Goal: Information Seeking & Learning: Check status

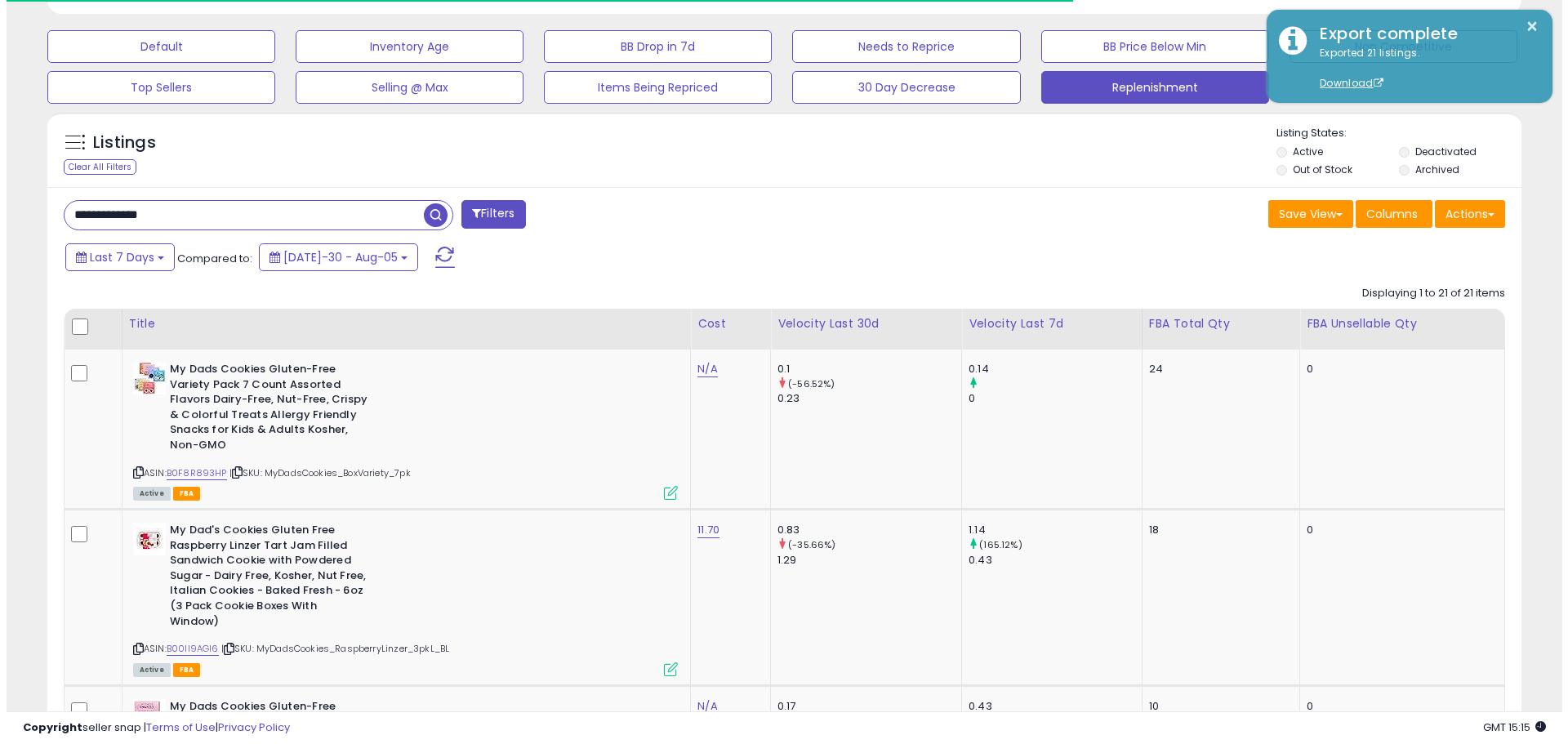
scroll to position [335, 855]
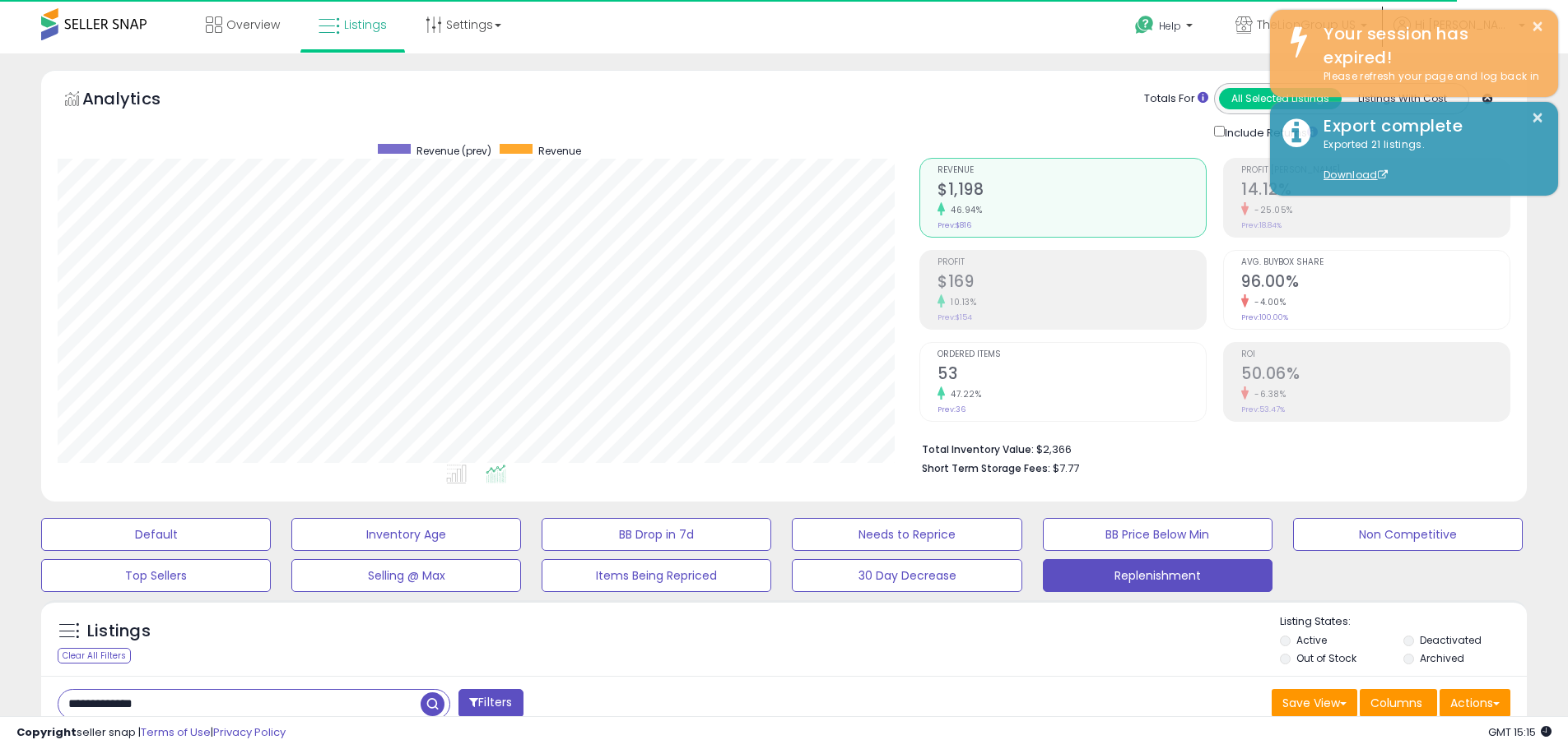
drag, startPoint x: 702, startPoint y: 270, endPoint x: 678, endPoint y: 149, distance: 123.4
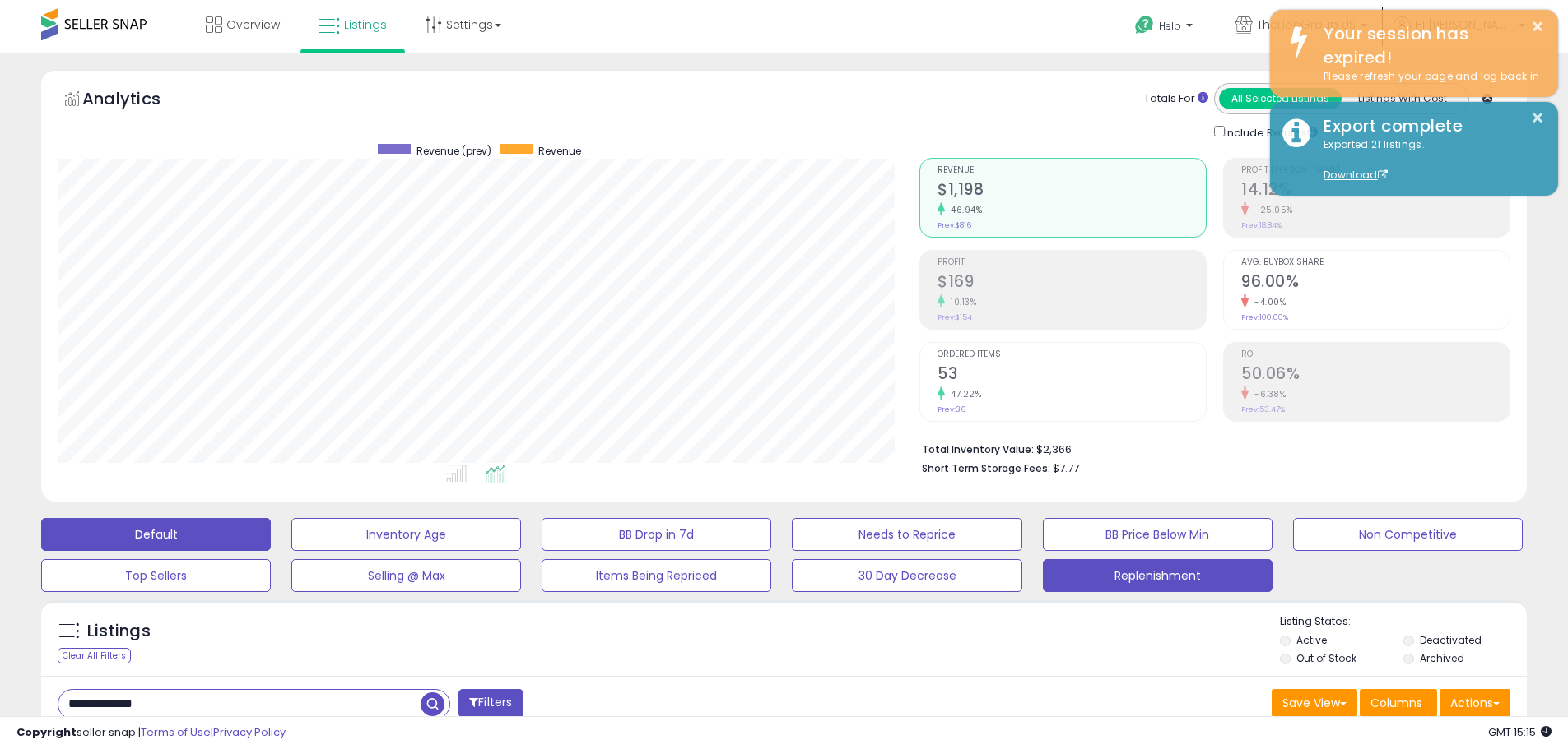
click at [105, 531] on button "Default" at bounding box center [157, 534] width 230 height 33
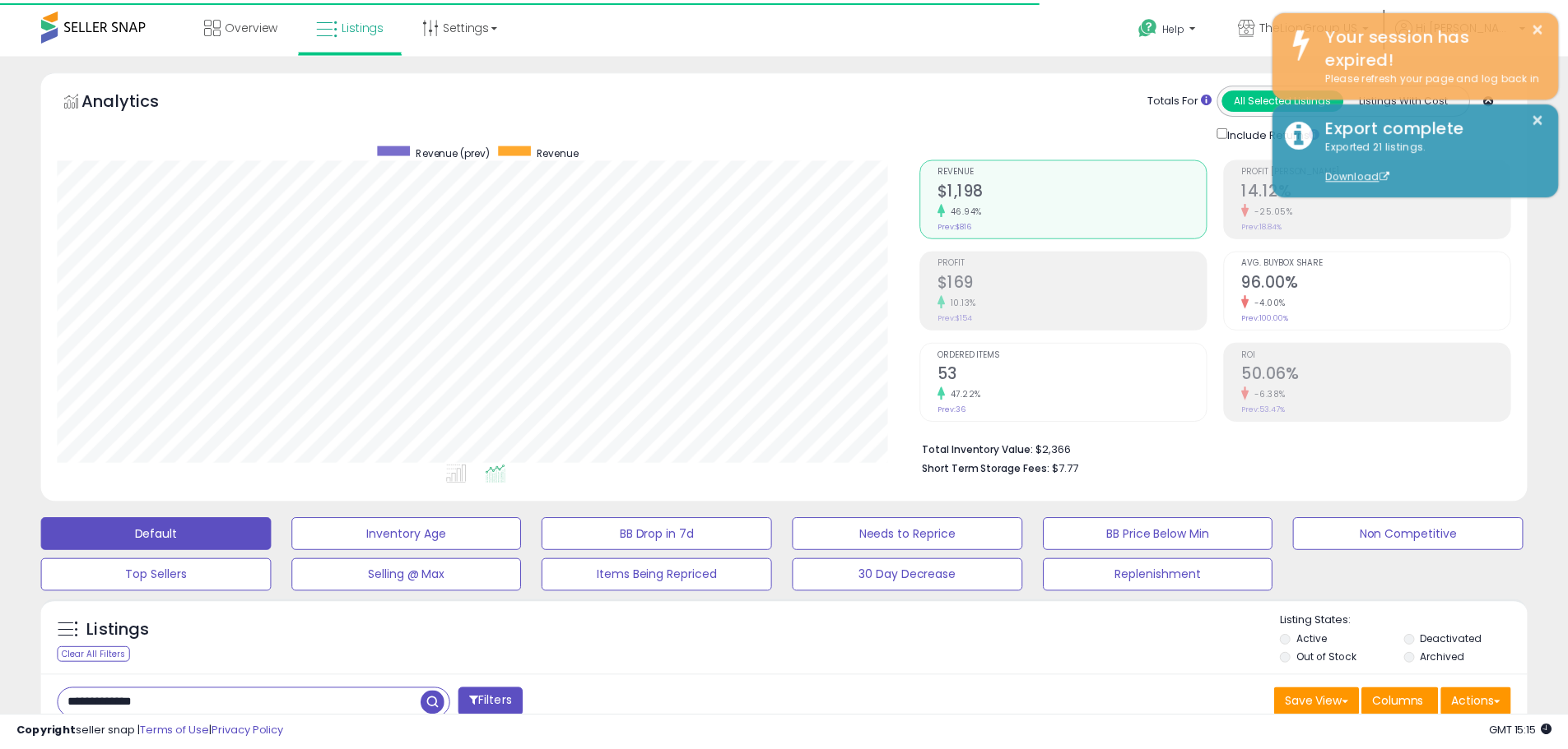
scroll to position [822236, 822250]
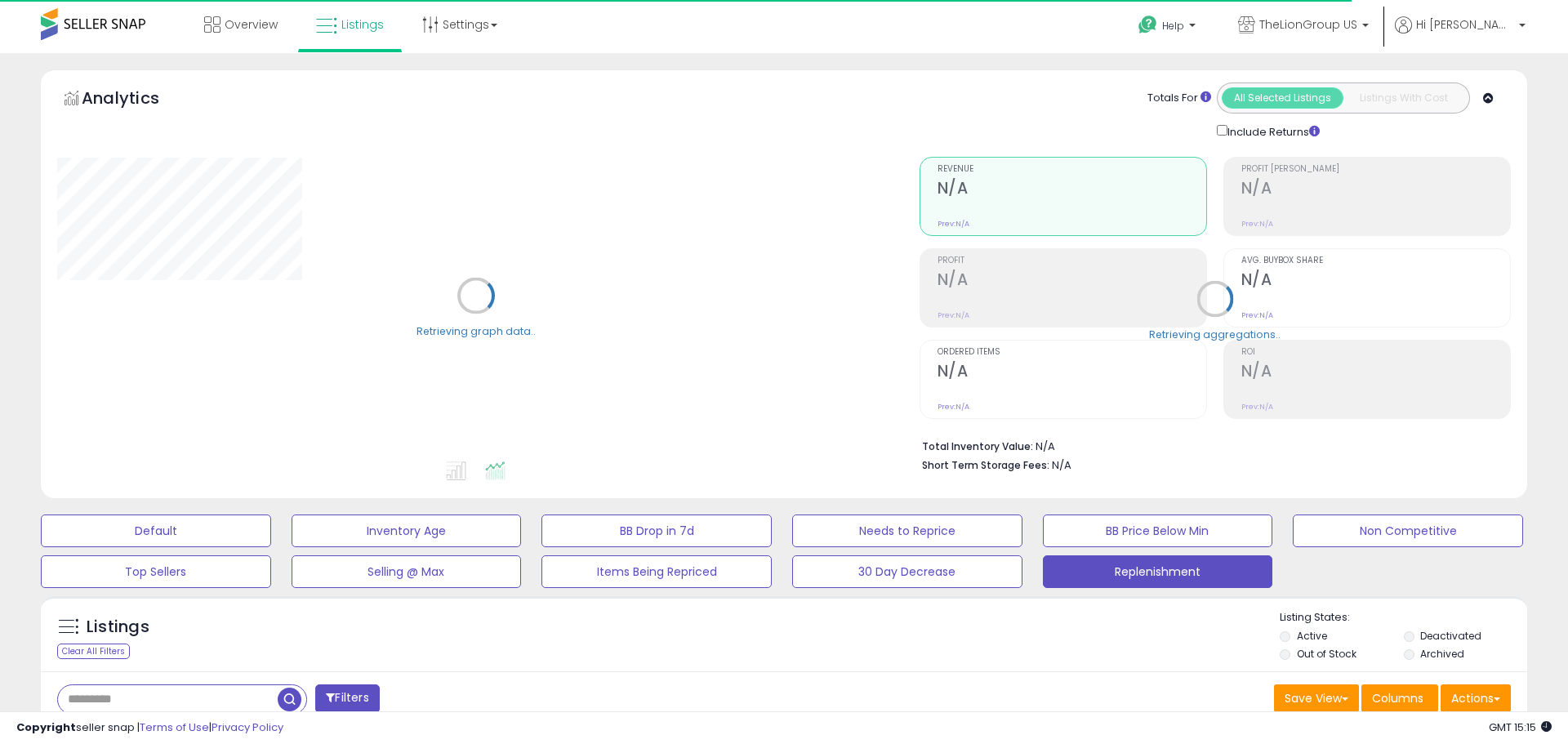
type input "**********"
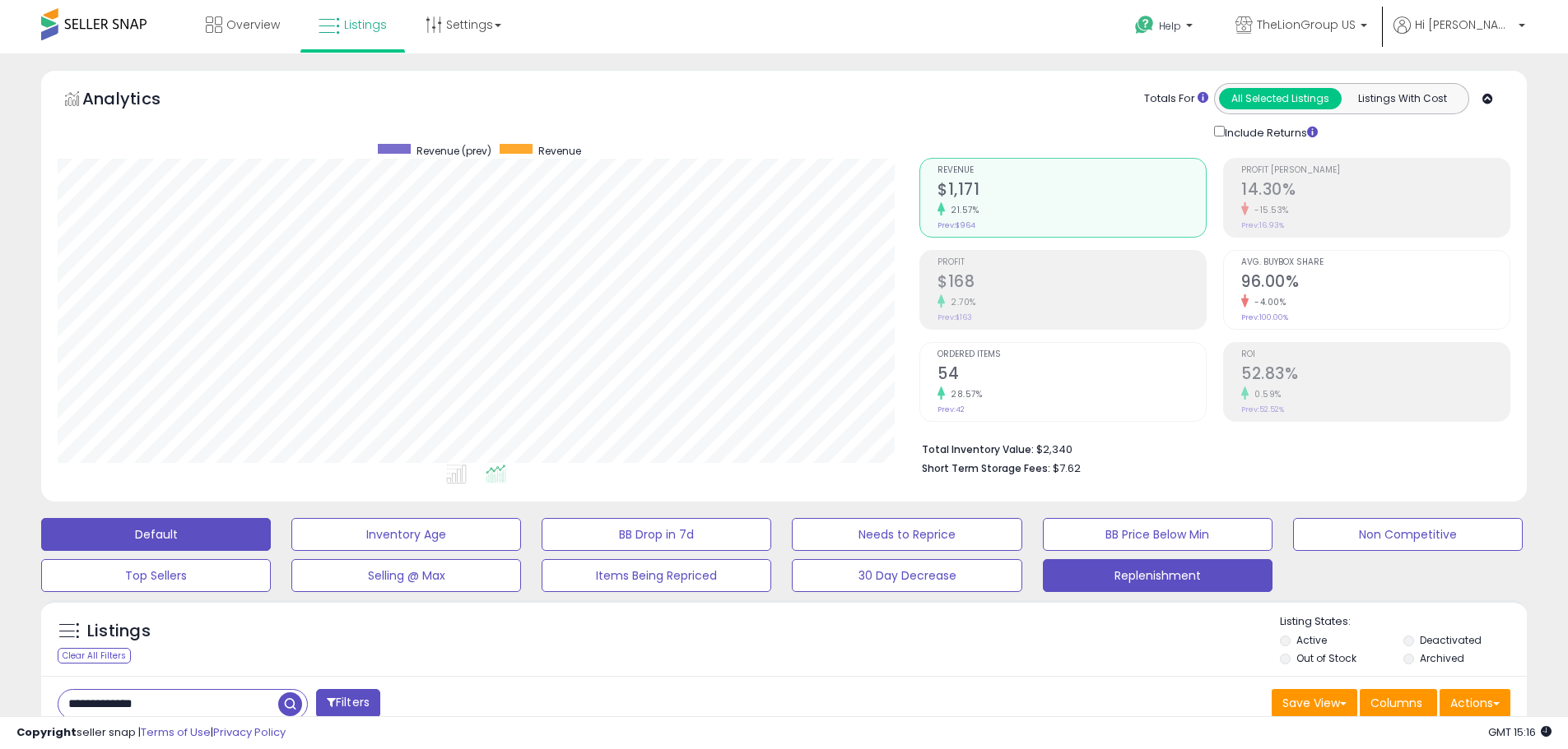
click at [181, 518] on button "Default" at bounding box center [157, 534] width 230 height 33
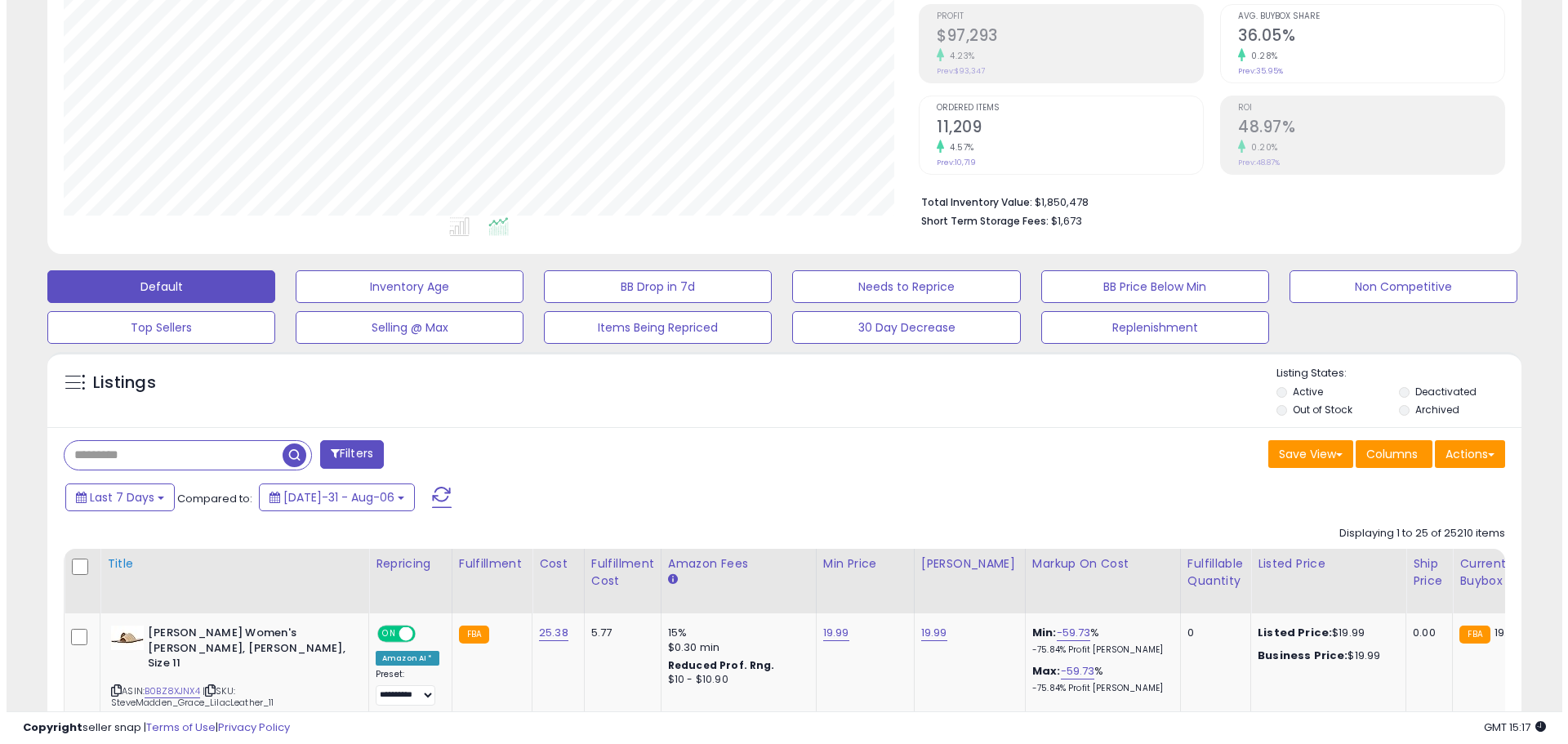
scroll to position [245, 0]
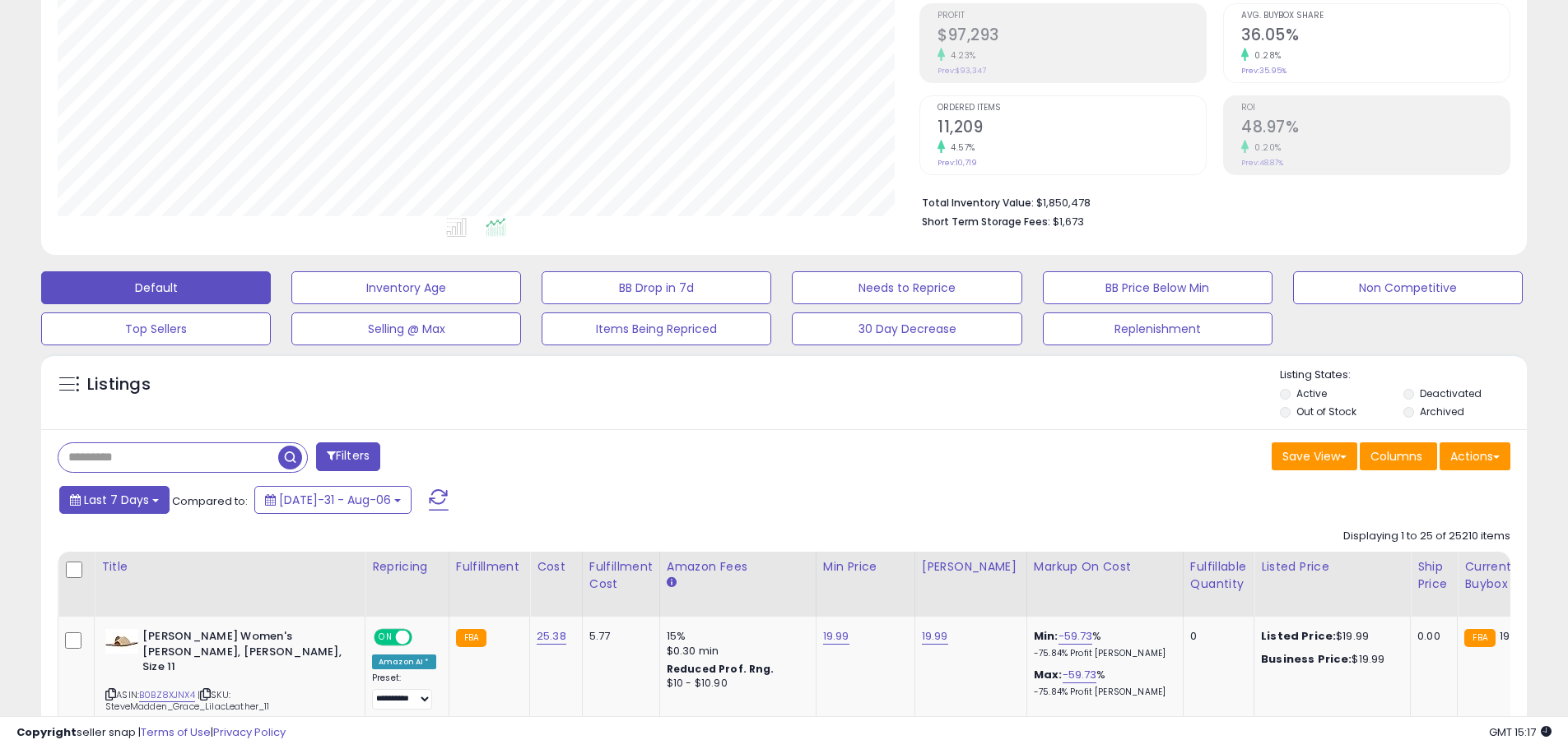
click at [125, 502] on span "Last 7 Days" at bounding box center [116, 500] width 65 height 17
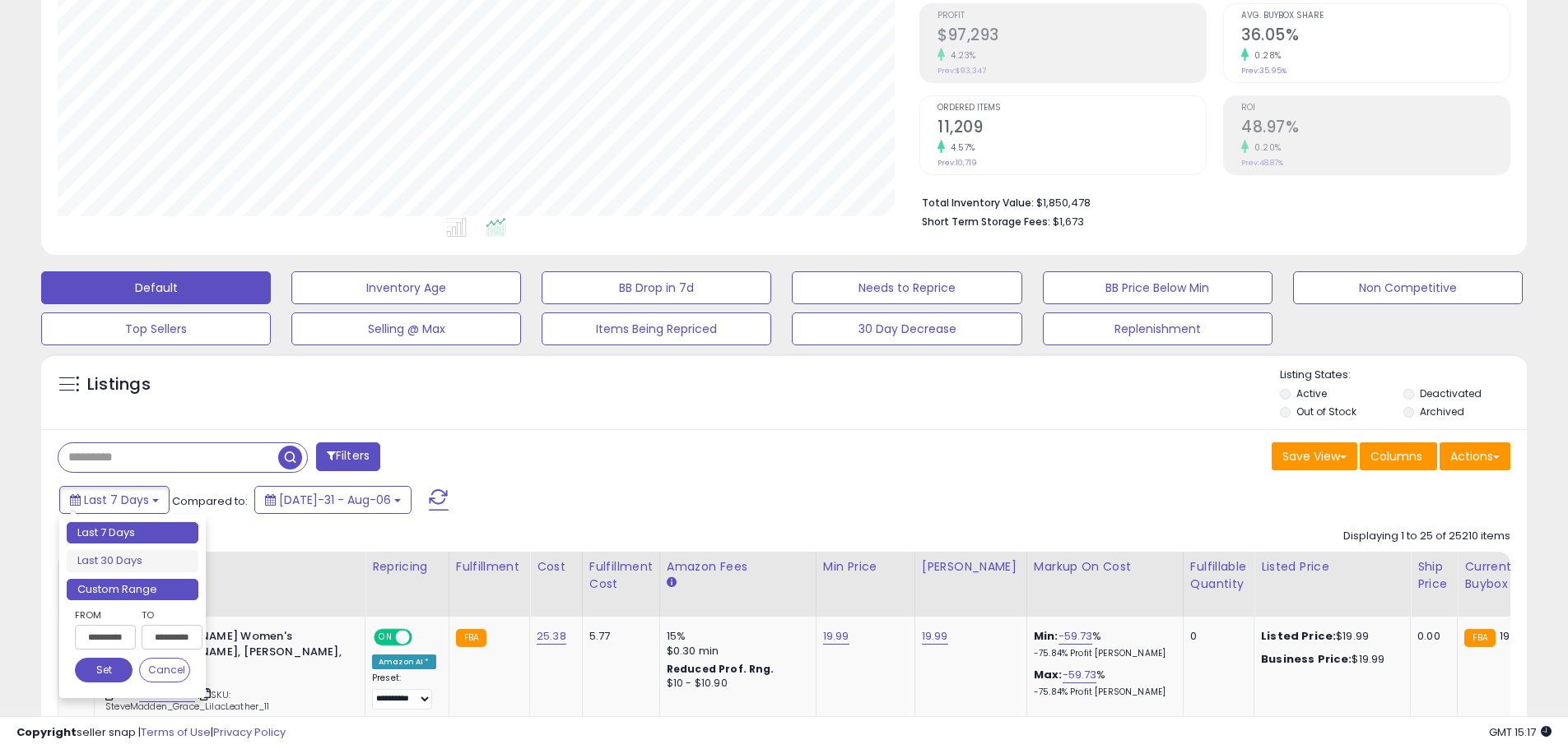
click at [105, 589] on li "Custom Range" at bounding box center [132, 590] width 132 height 22
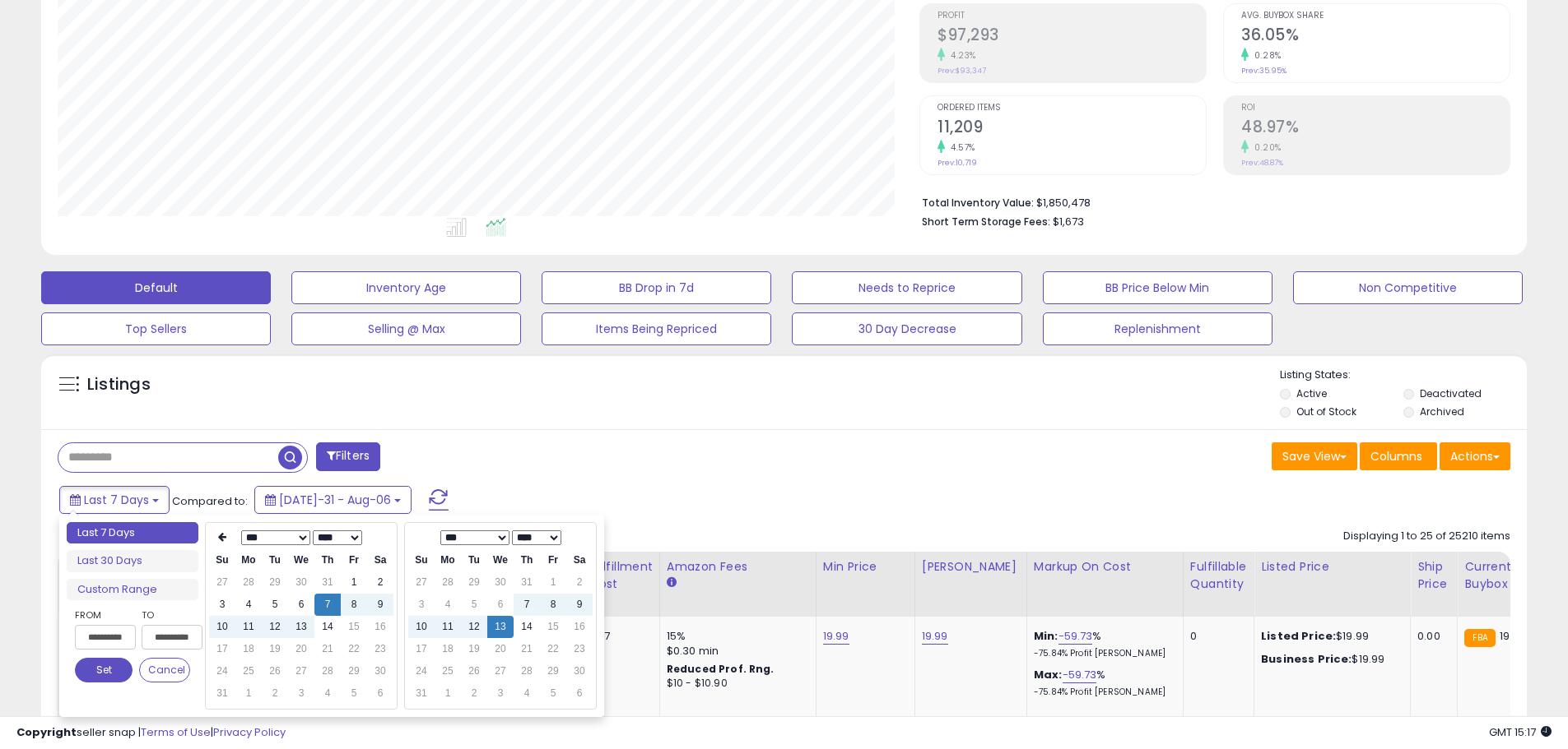
click at [124, 637] on input "**********" at bounding box center [105, 638] width 61 height 25
click at [221, 537] on icon at bounding box center [222, 537] width 8 height 10
click at [219, 539] on icon at bounding box center [222, 537] width 8 height 10
click at [219, 536] on icon at bounding box center [222, 537] width 8 height 10
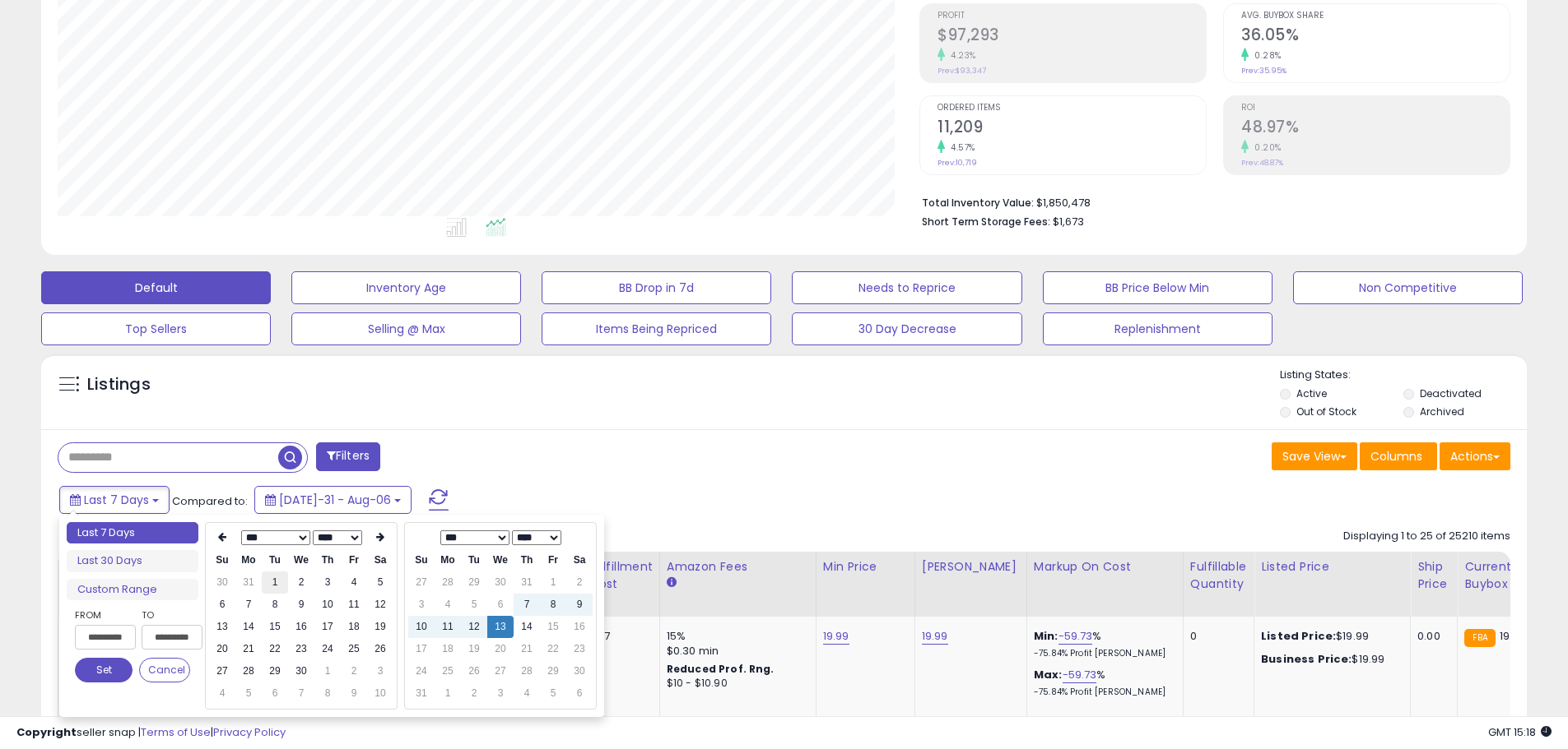
click at [273, 584] on td "1" at bounding box center [275, 582] width 27 height 22
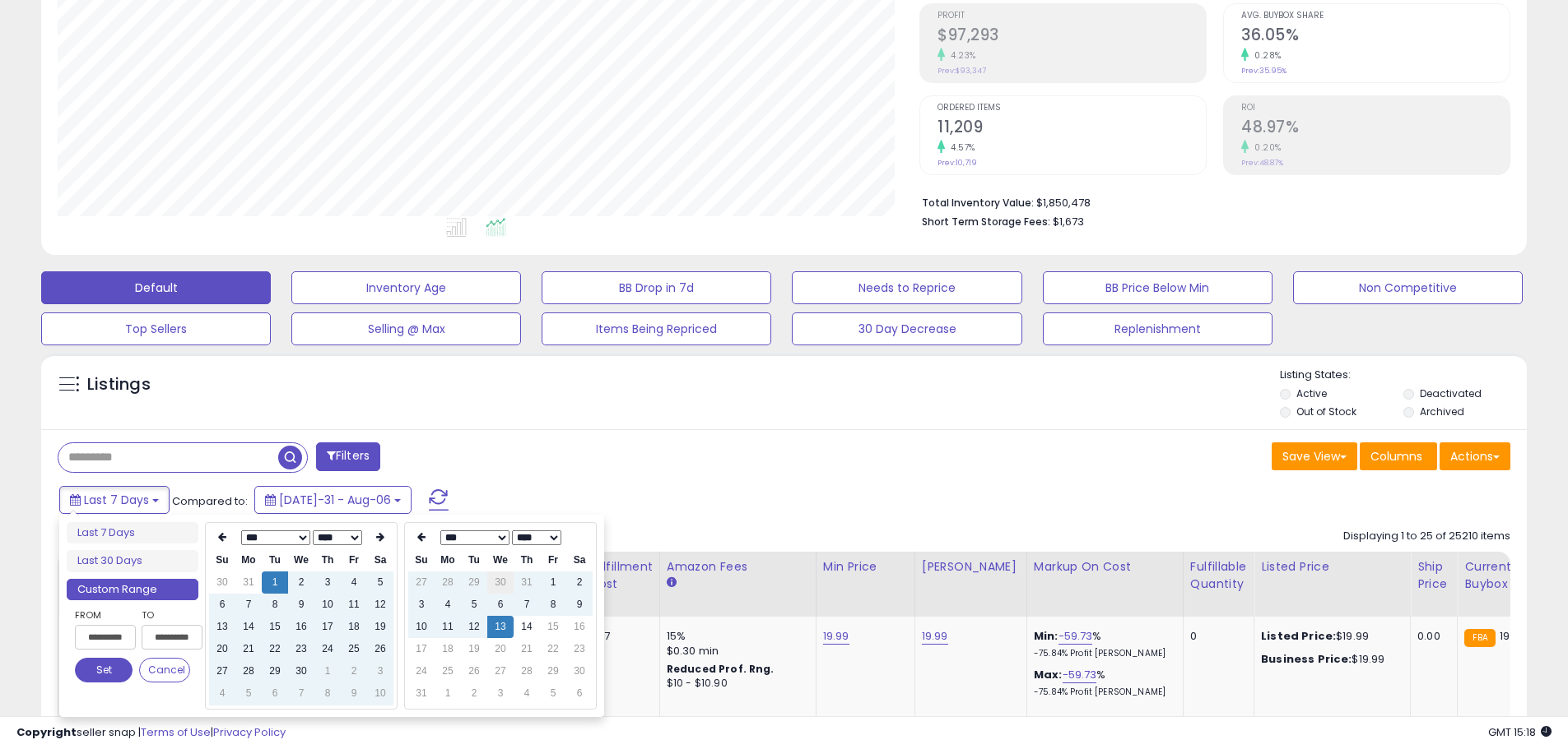
type input "**********"
click at [422, 537] on icon at bounding box center [421, 537] width 8 height 10
click at [419, 537] on icon at bounding box center [421, 537] width 8 height 10
click at [444, 692] on td "30" at bounding box center [448, 693] width 27 height 22
click at [442, 696] on td "30" at bounding box center [448, 693] width 27 height 22
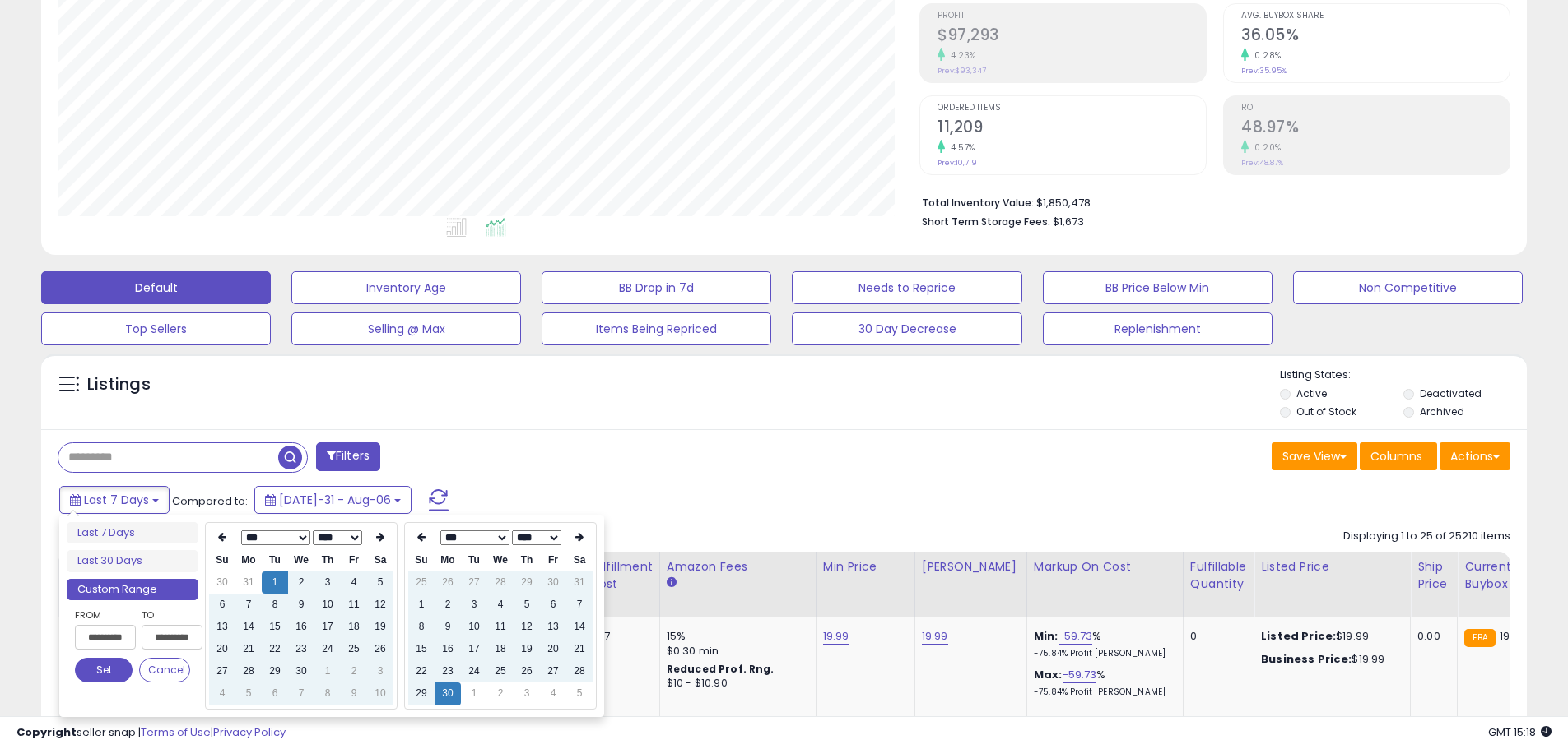
type input "**********"
click at [520, 485] on div "Last 7 Days Compared to: [DATE]-31 - Aug-06" at bounding box center [600, 502] width 1090 height 37
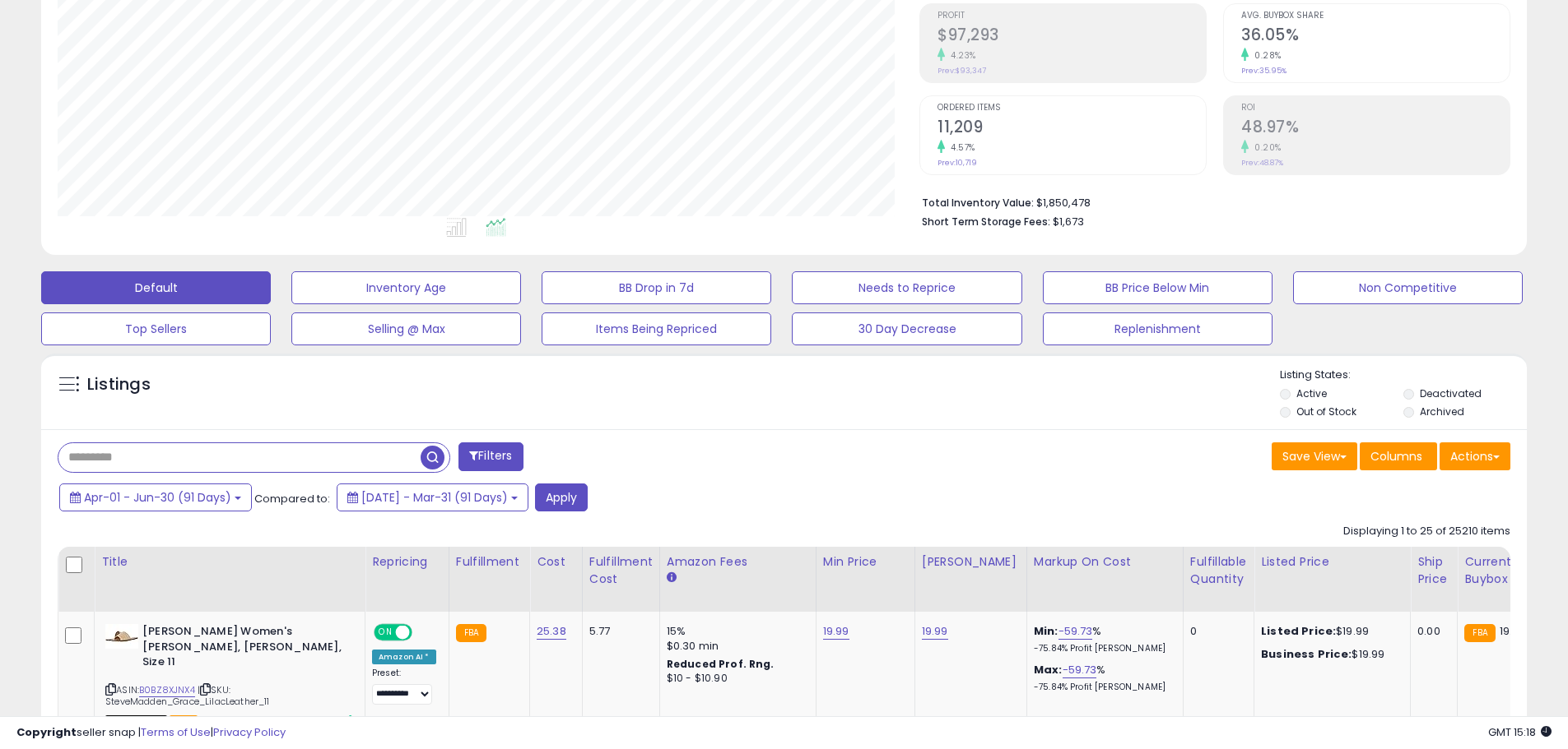
click at [192, 461] on input "text" at bounding box center [239, 457] width 362 height 29
type input "**********"
click at [429, 457] on span "button" at bounding box center [432, 457] width 24 height 24
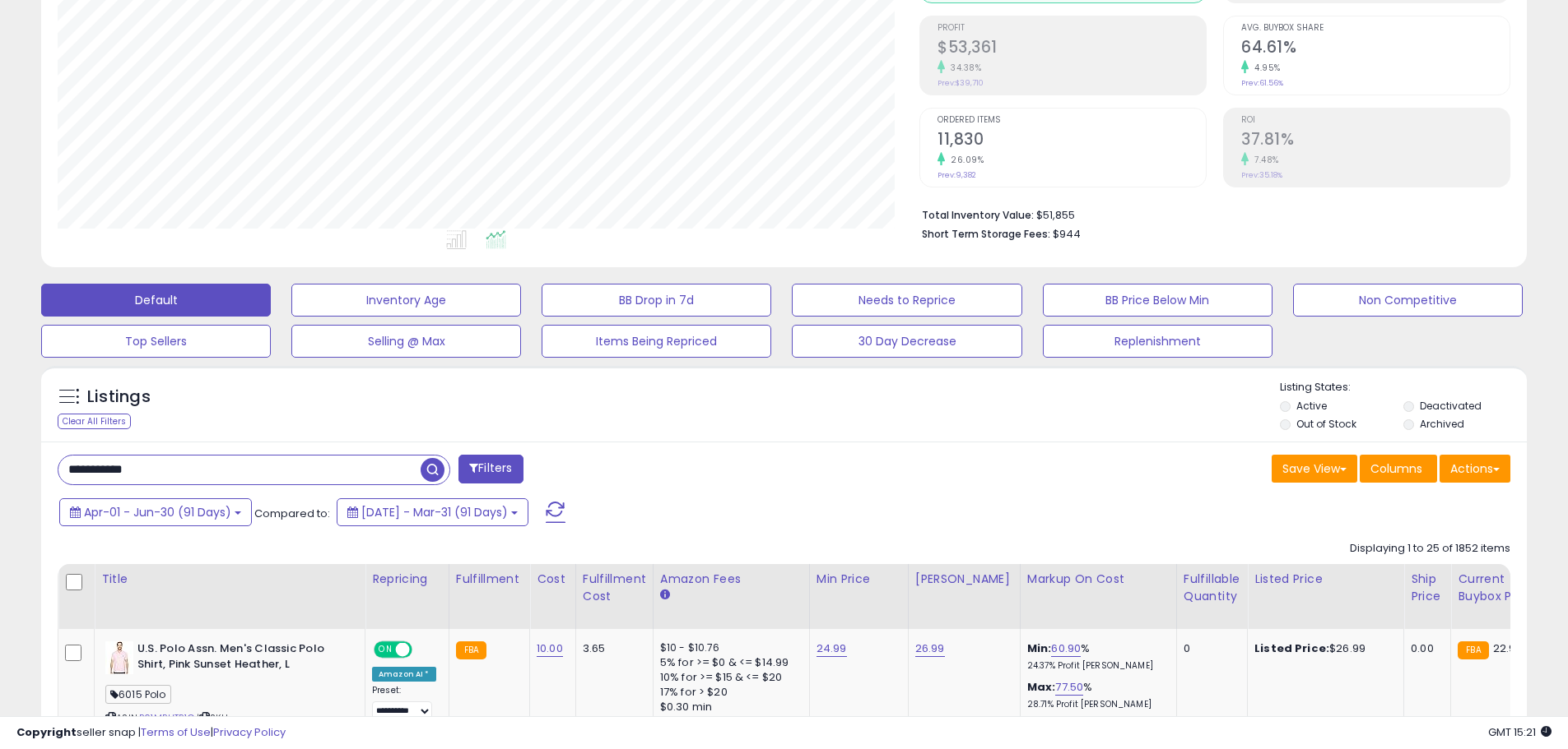
scroll to position [164, 0]
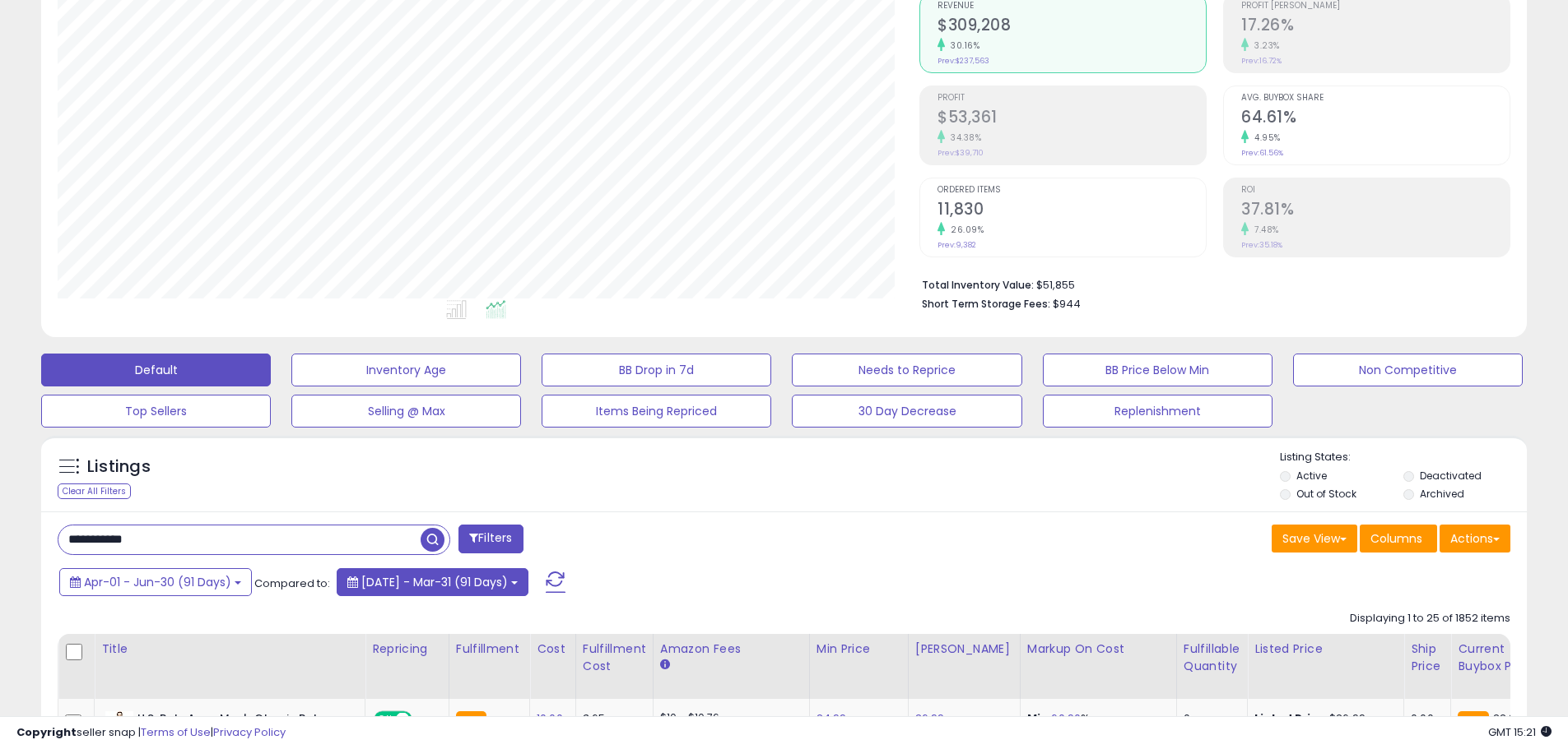
click at [468, 585] on span "[DATE] - Mar-31 (91 Days)" at bounding box center [434, 582] width 147 height 17
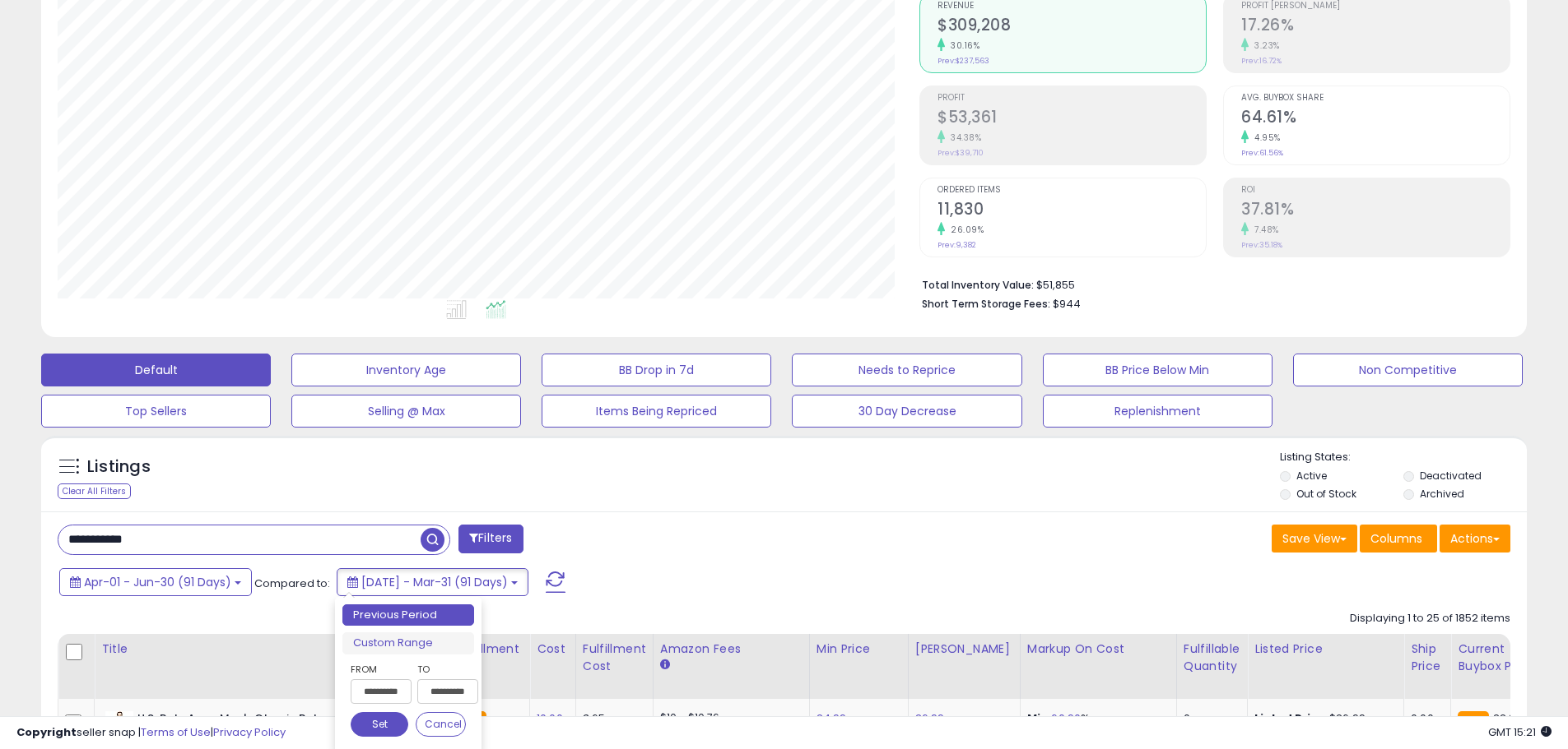
click at [377, 688] on input "**********" at bounding box center [380, 692] width 61 height 25
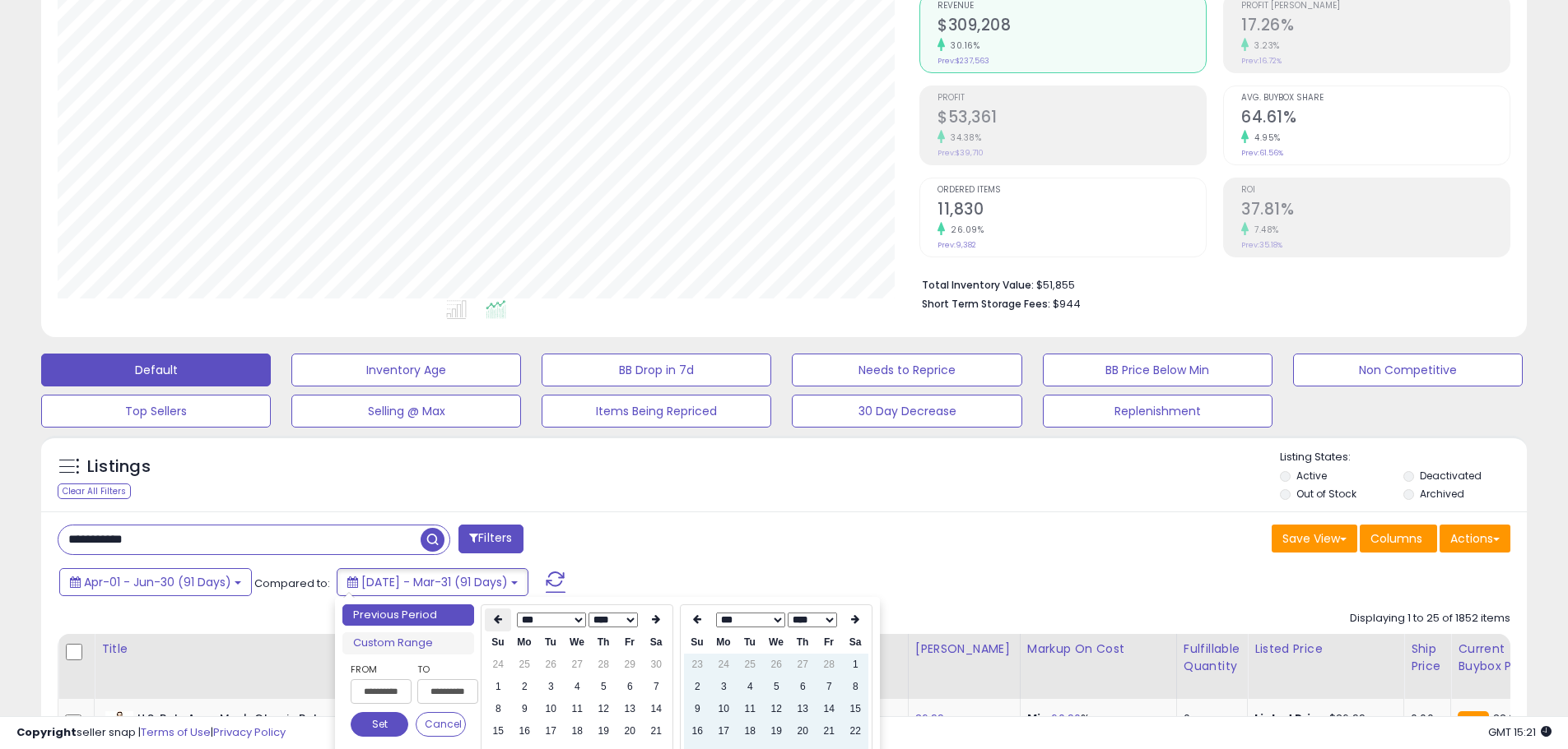
click at [502, 619] on icon at bounding box center [497, 619] width 8 height 10
click at [496, 623] on icon at bounding box center [497, 619] width 8 height 10
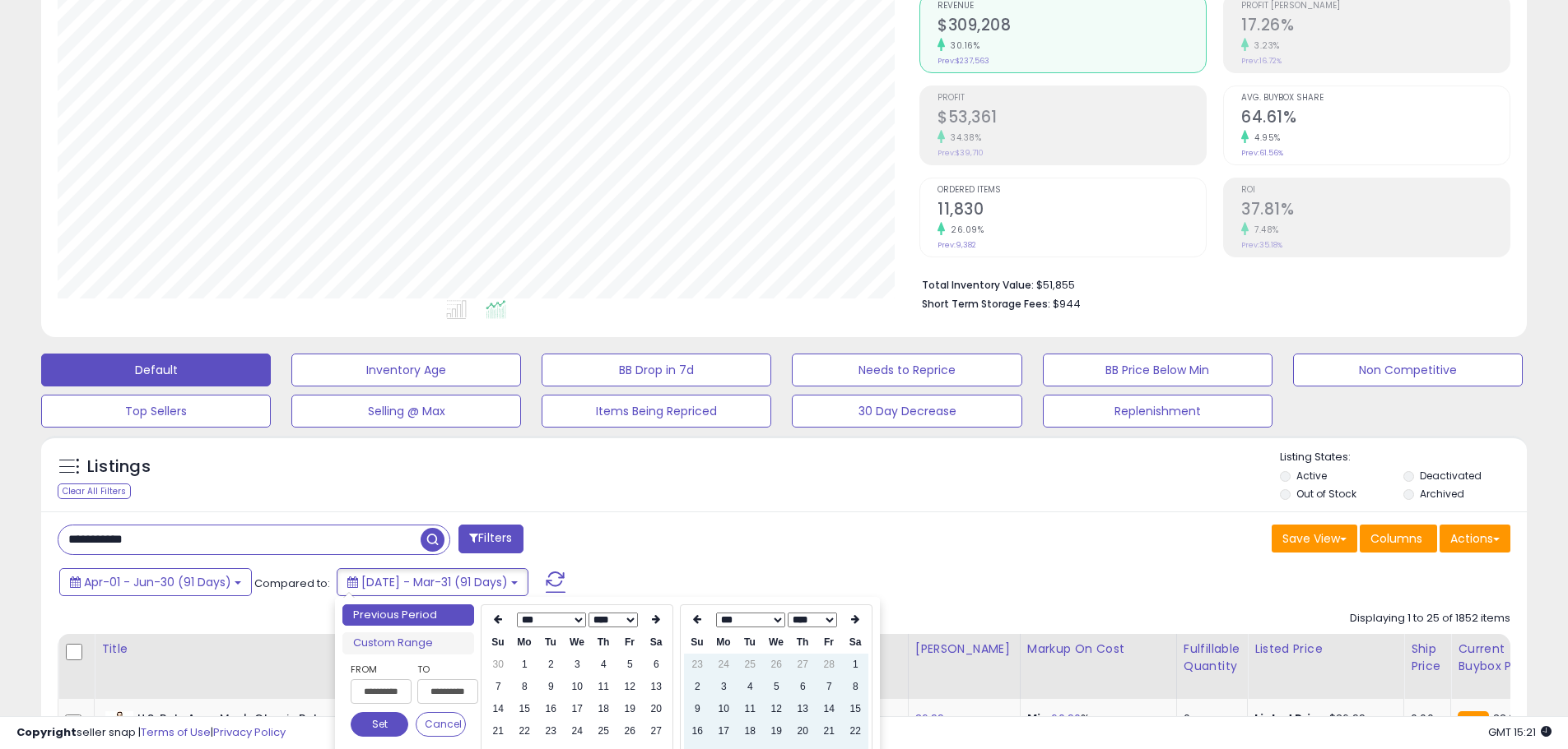
click at [496, 623] on icon at bounding box center [497, 619] width 8 height 10
click at [523, 666] on td "1" at bounding box center [525, 665] width 27 height 22
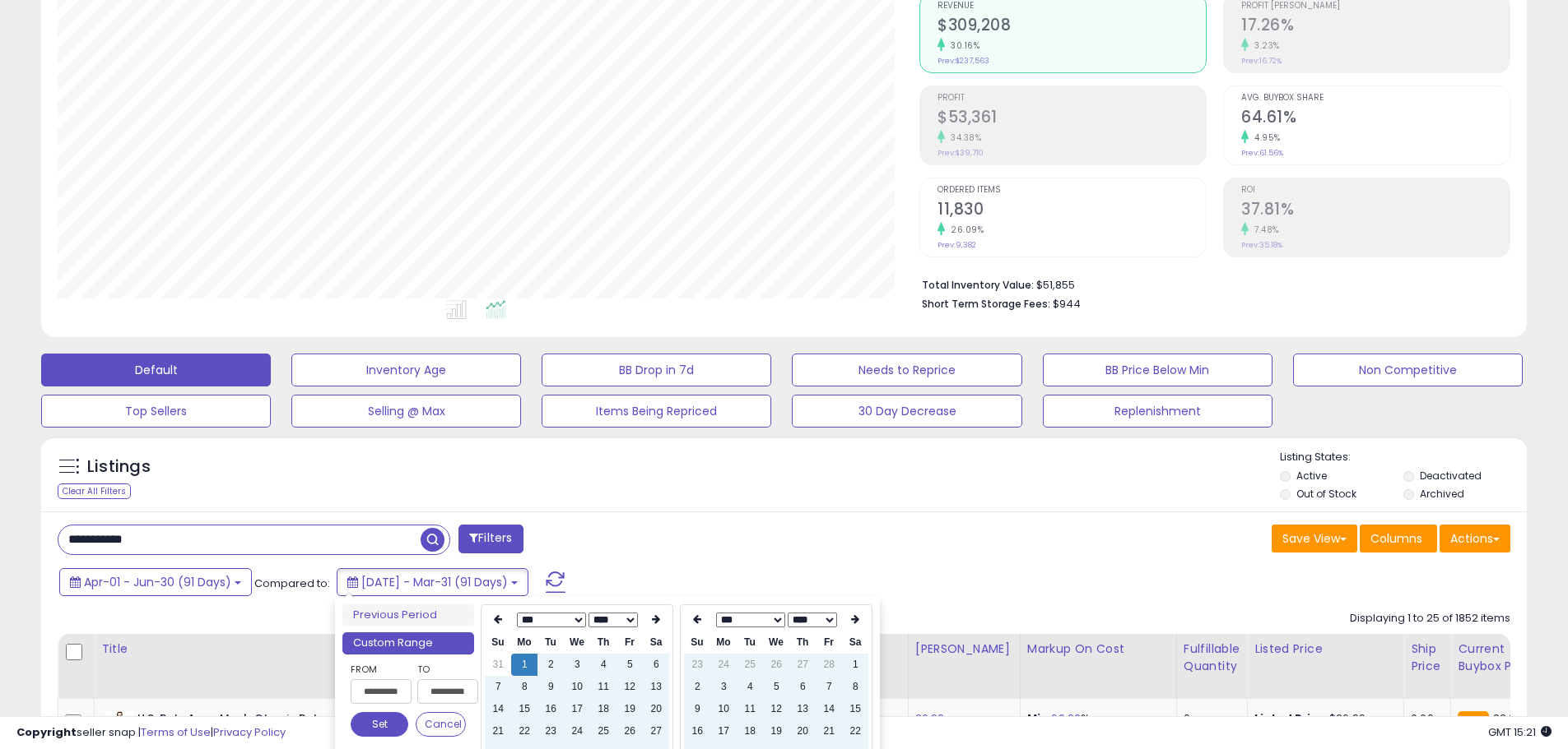
type input "**********"
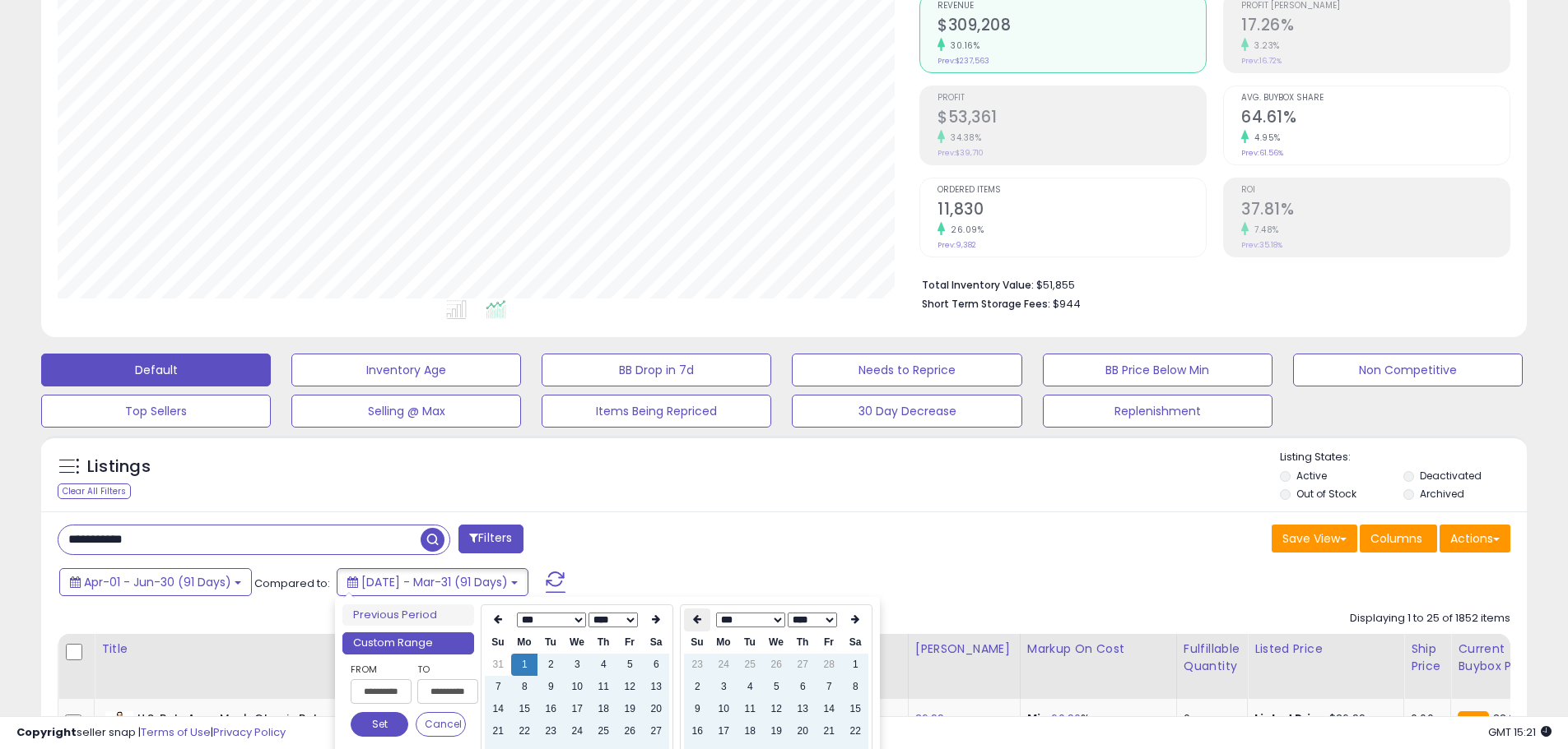
click at [699, 622] on icon at bounding box center [696, 619] width 8 height 10
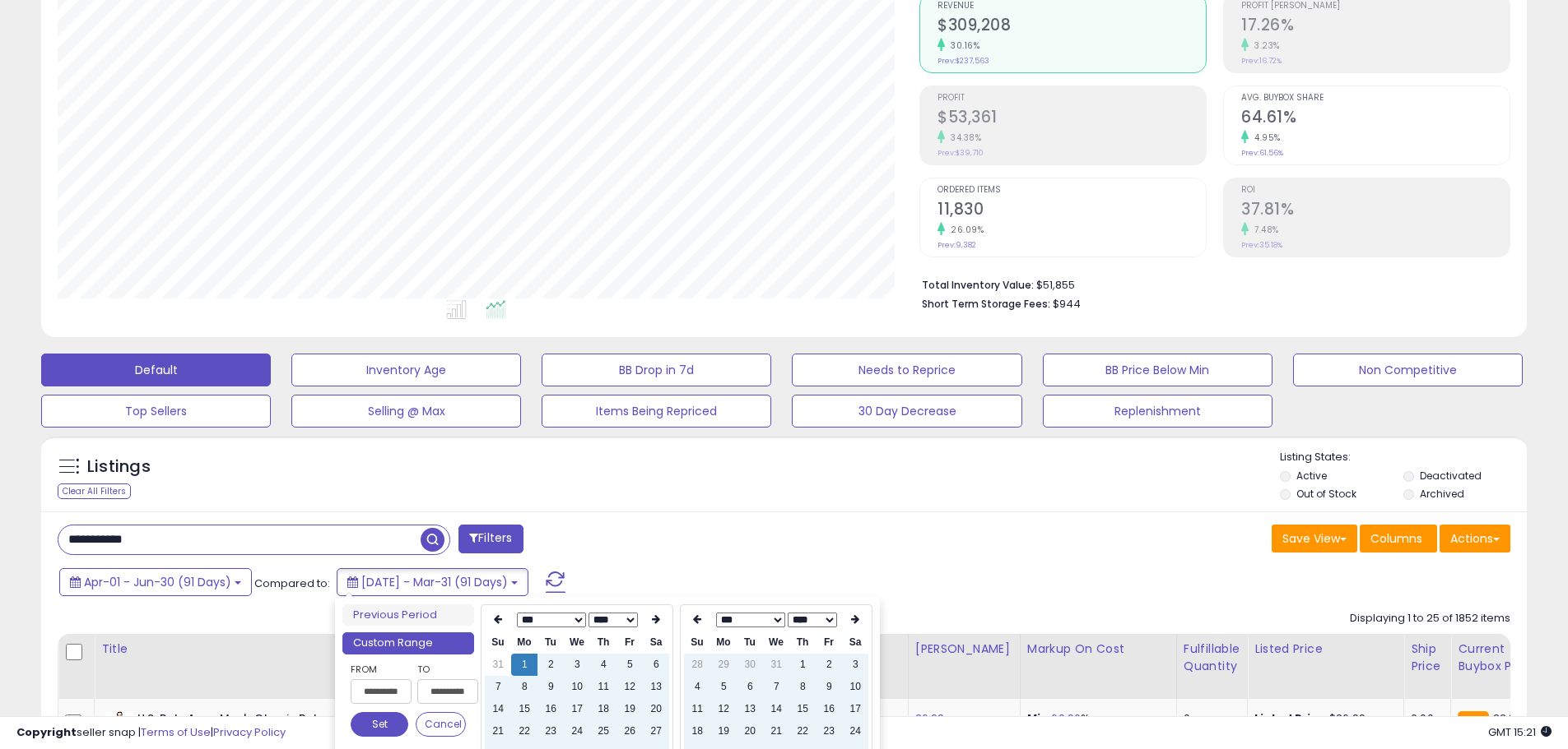
click at [699, 622] on icon at bounding box center [696, 619] width 8 height 10
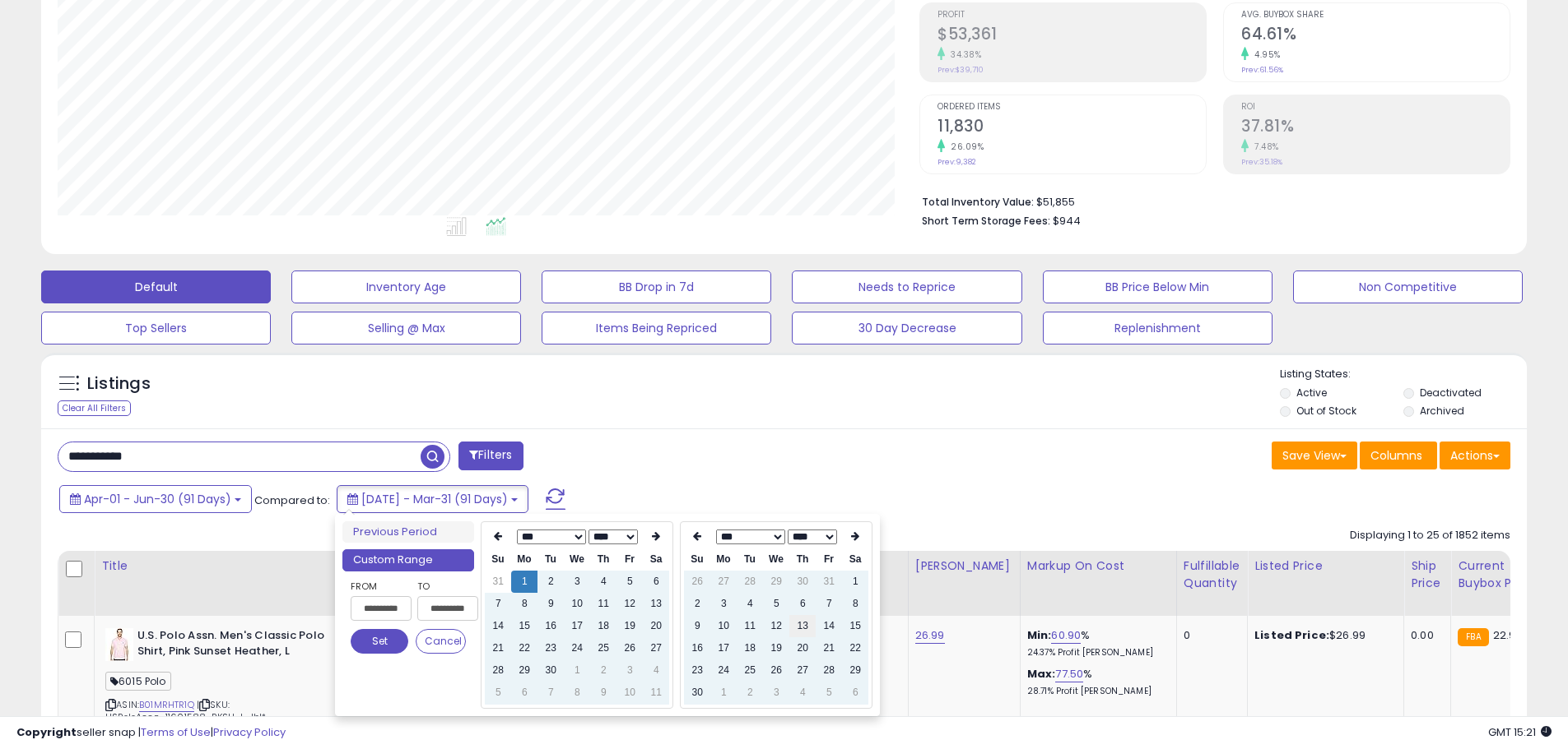
scroll to position [329, 0]
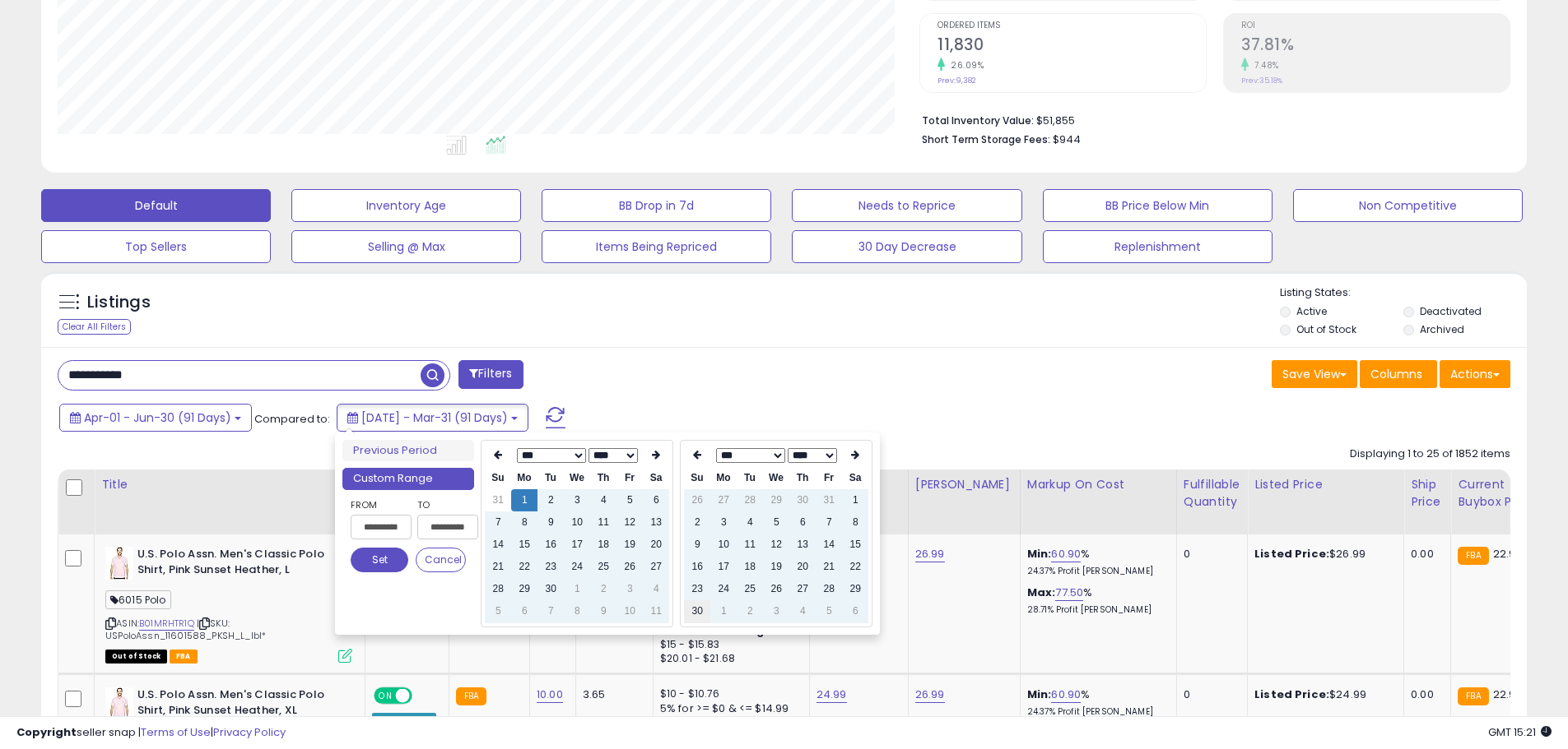
type input "**********"
click at [700, 613] on td "30" at bounding box center [697, 611] width 27 height 22
type input "**********"
click at [375, 561] on button "Set" at bounding box center [379, 561] width 58 height 25
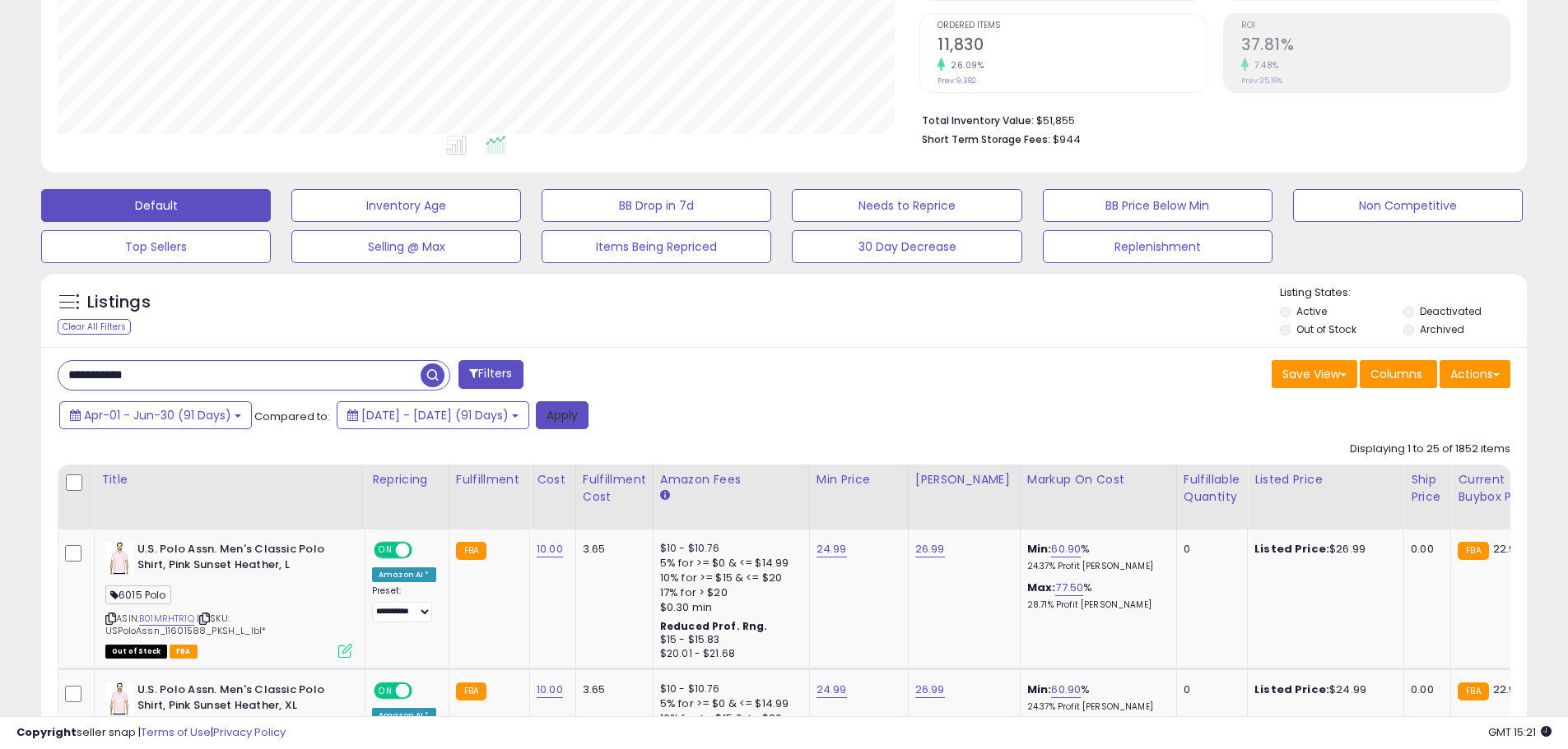
click at [588, 409] on button "Apply" at bounding box center [563, 416] width 53 height 28
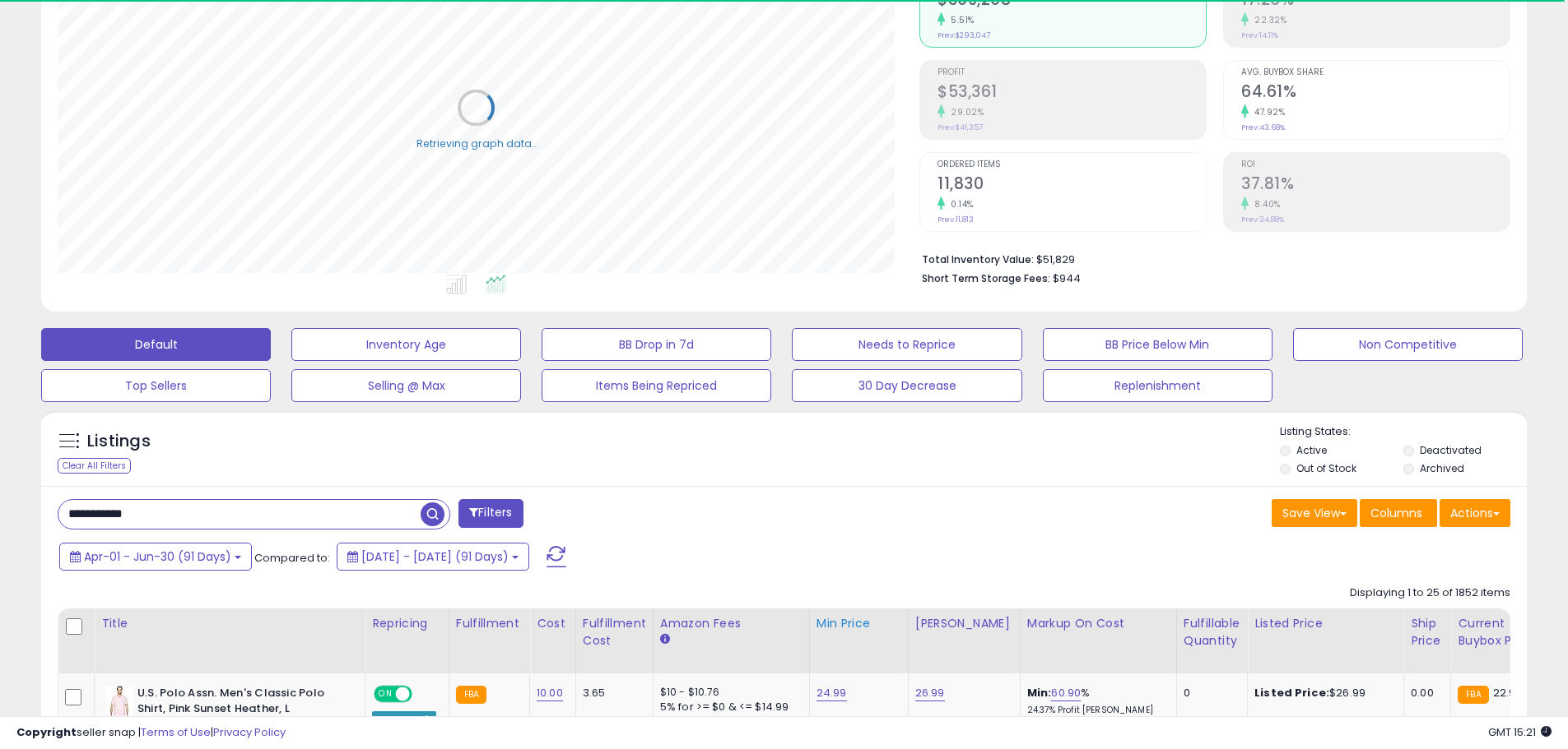
scroll to position [164, 0]
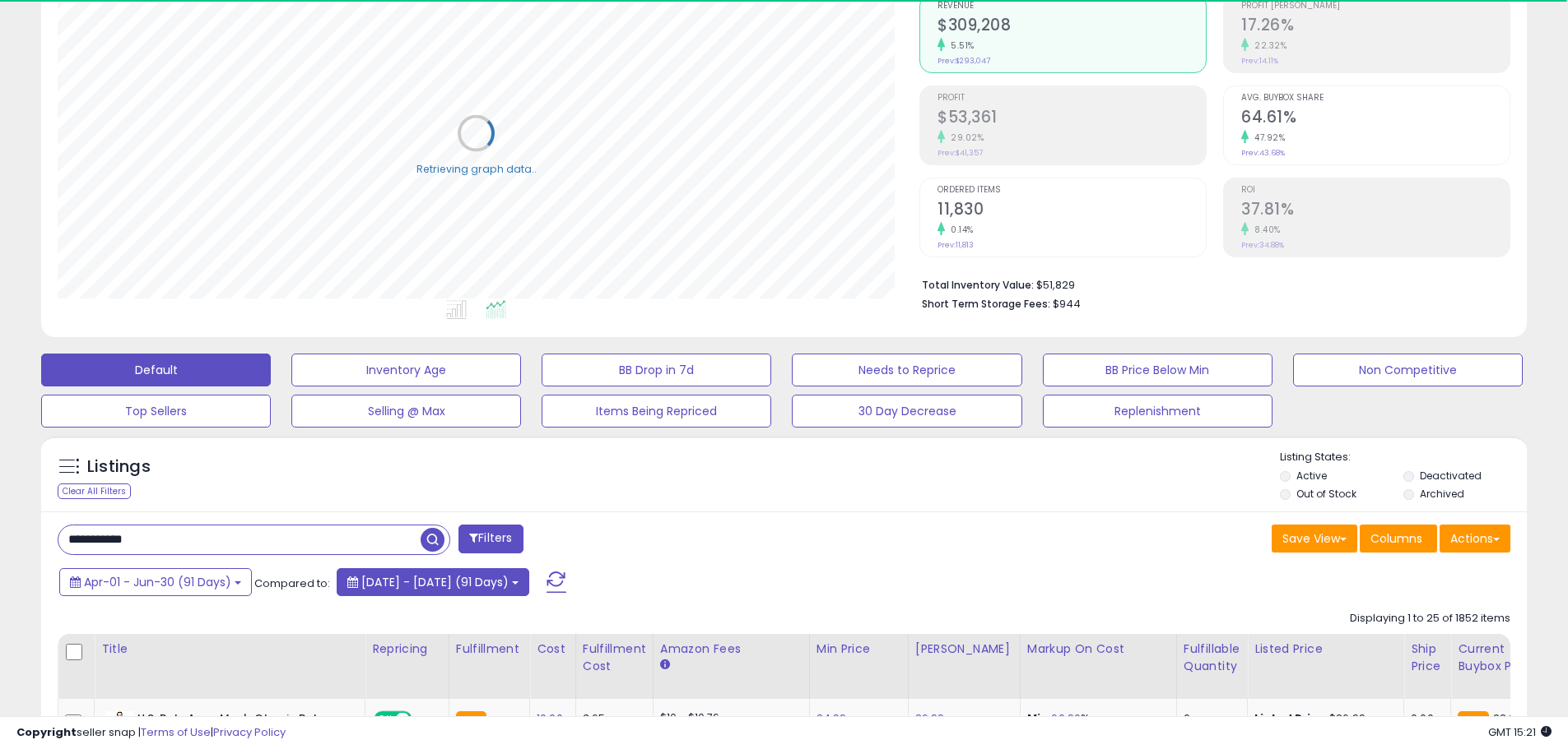
click at [496, 584] on span "[DATE] - [DATE] (91 Days)" at bounding box center [434, 582] width 148 height 17
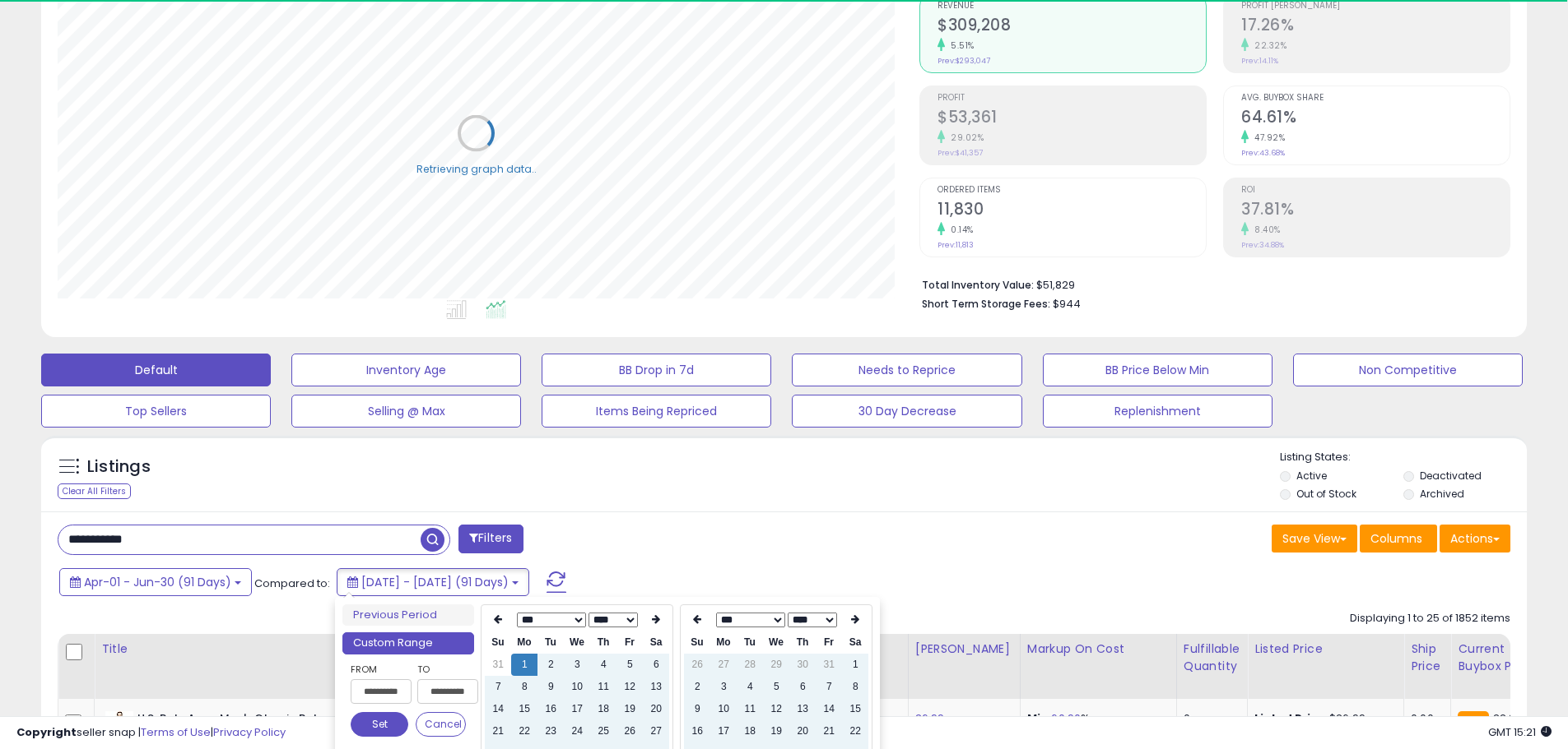
click at [857, 498] on div "Listings Clear All Filters Listing States:" at bounding box center [784, 478] width 1486 height 56
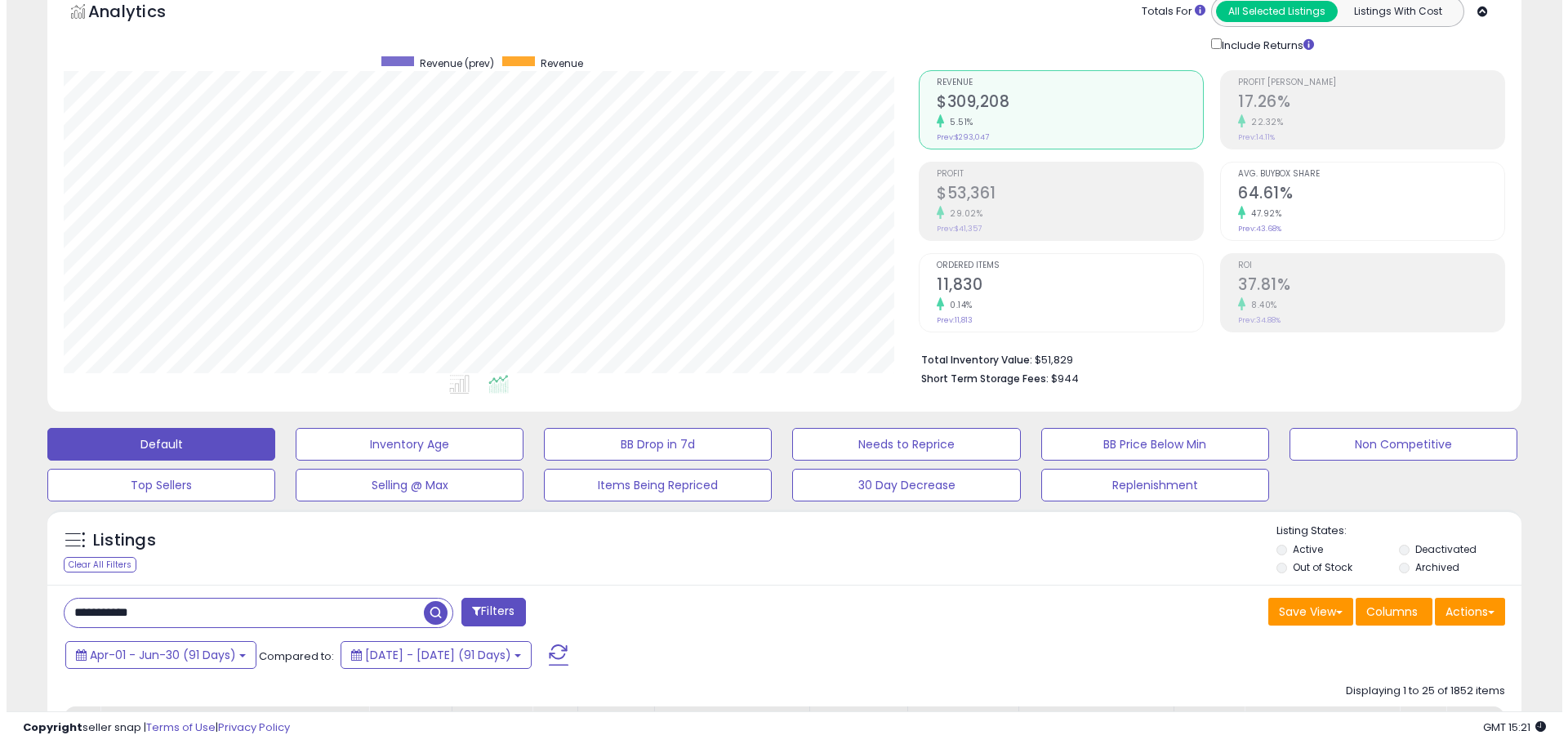
scroll to position [0, 0]
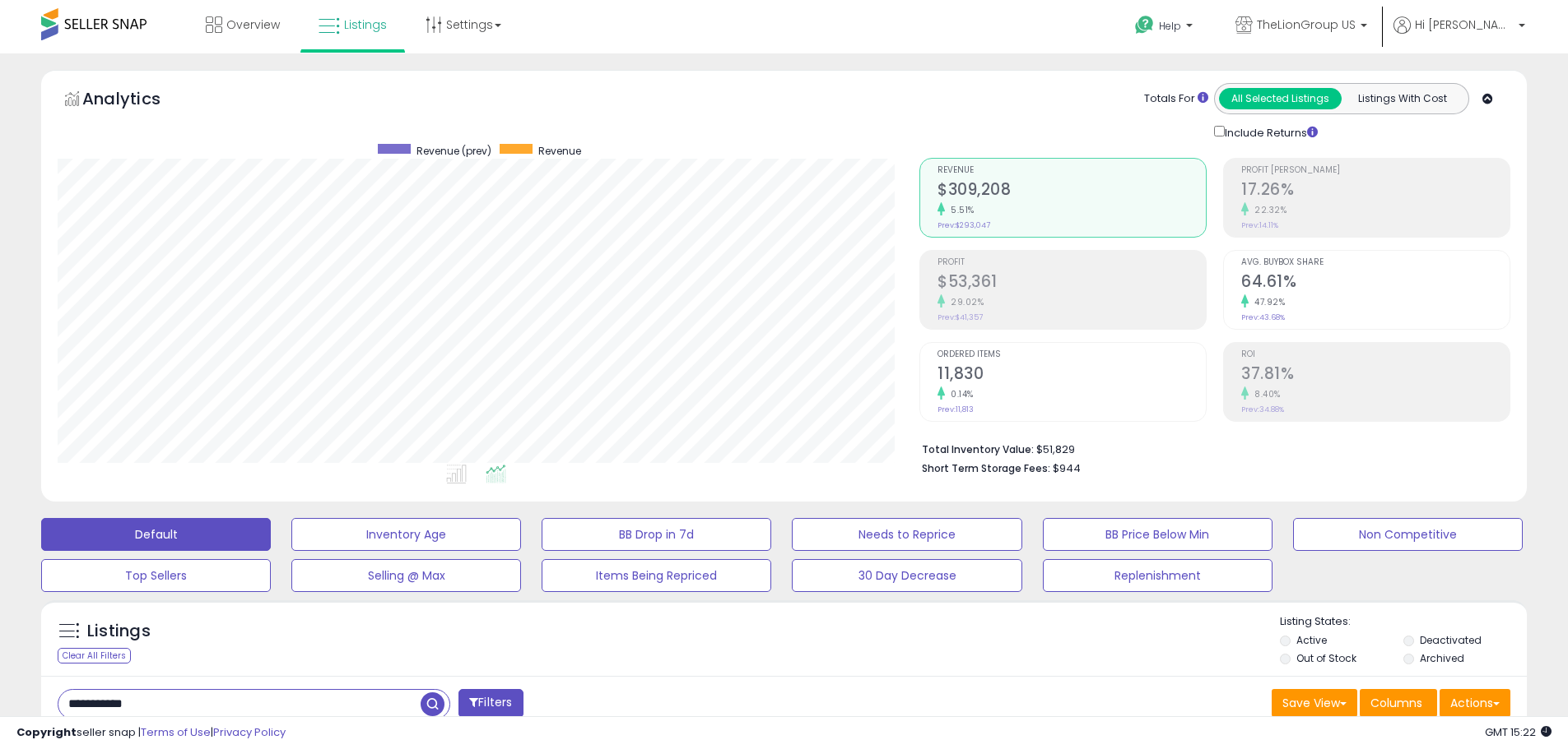
click at [1264, 287] on h2 "64.61%" at bounding box center [1375, 283] width 268 height 22
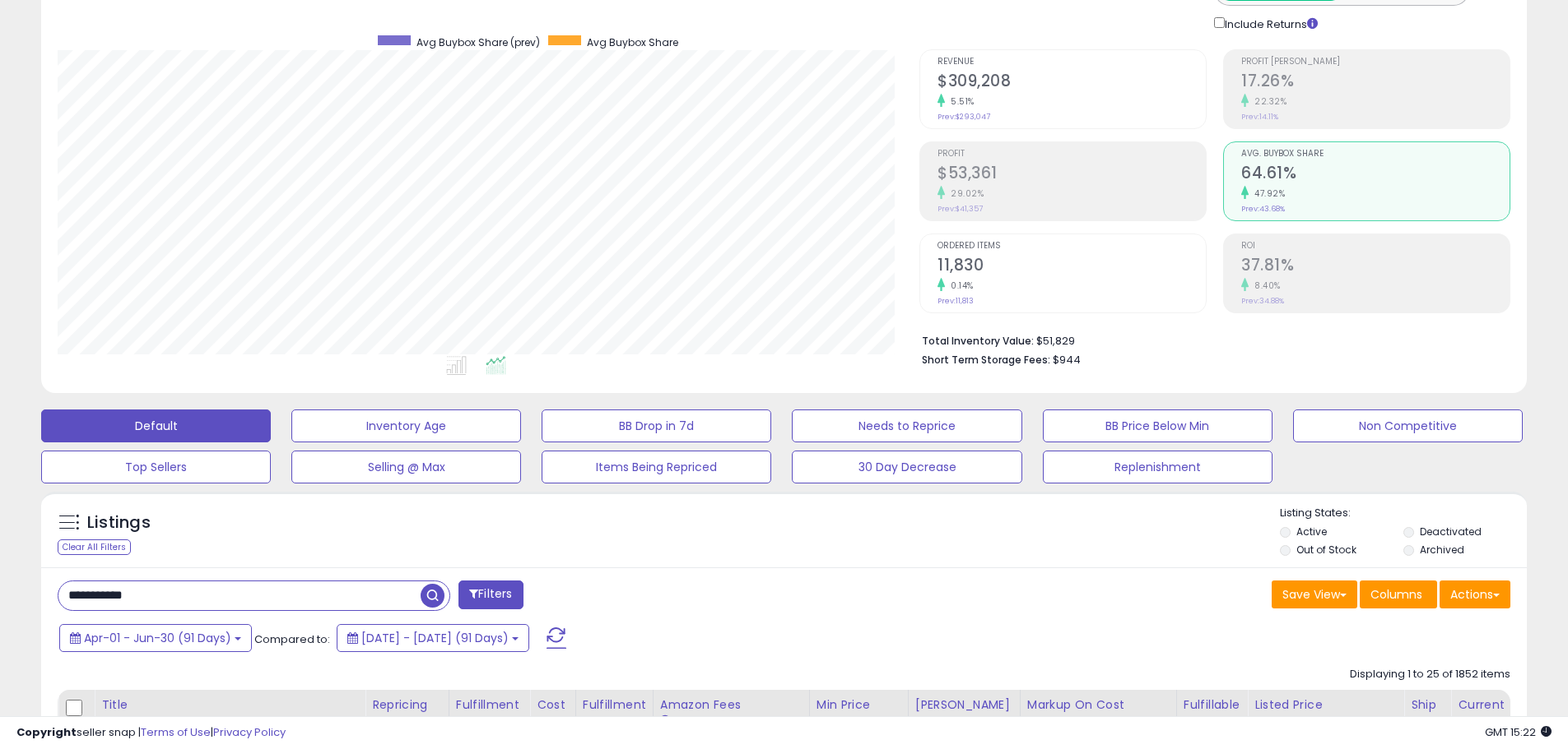
scroll to position [82, 0]
